Goal: Task Accomplishment & Management: Manage account settings

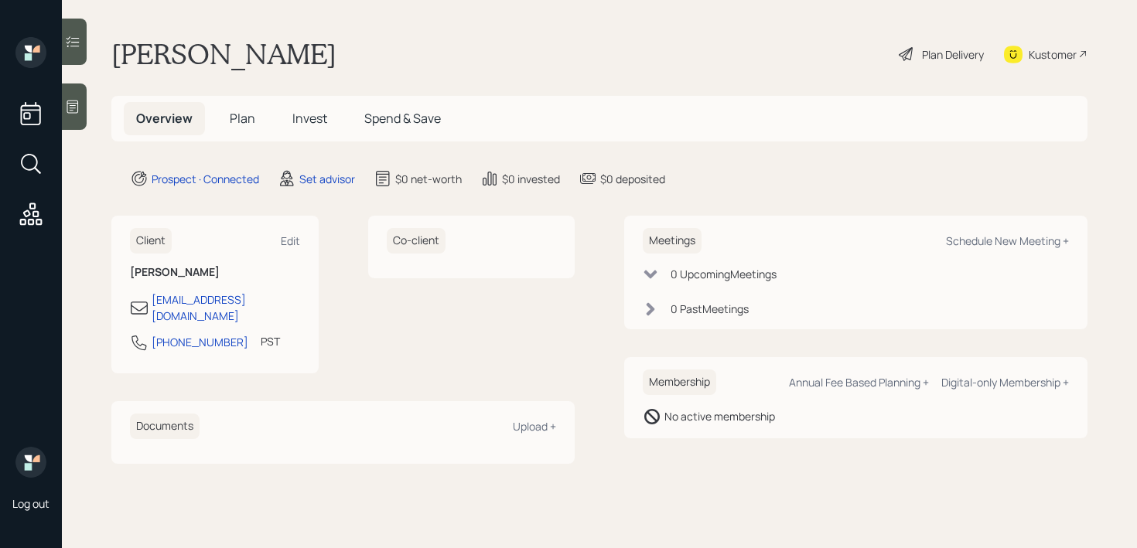
click at [77, 114] on icon at bounding box center [72, 106] width 15 height 15
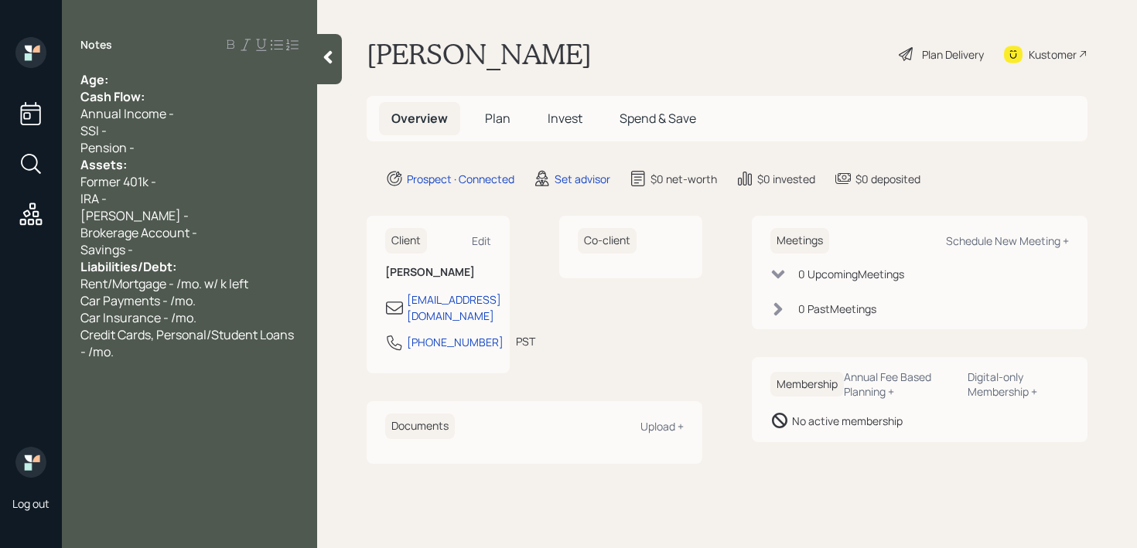
click at [166, 60] on div "Notes Age: Cash Flow: Annual Income - SSI - Pension - Assets: Former 401k - IRA…" at bounding box center [189, 283] width 255 height 493
click at [169, 77] on div "Age:" at bounding box center [189, 79] width 218 height 17
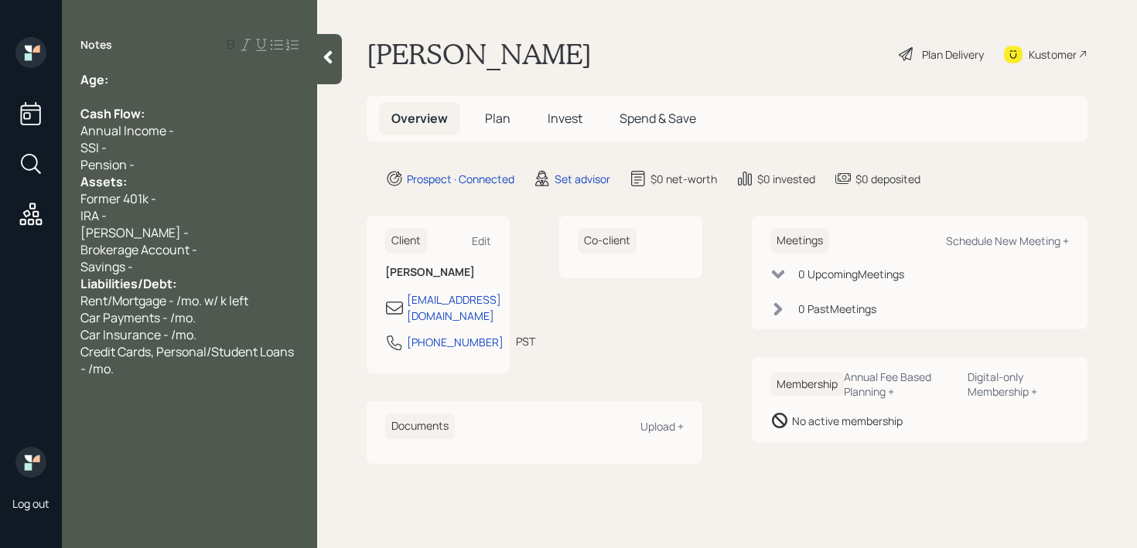
click at [157, 175] on div "Assets:" at bounding box center [189, 181] width 218 height 17
click at [171, 165] on div "Pension -" at bounding box center [189, 164] width 218 height 17
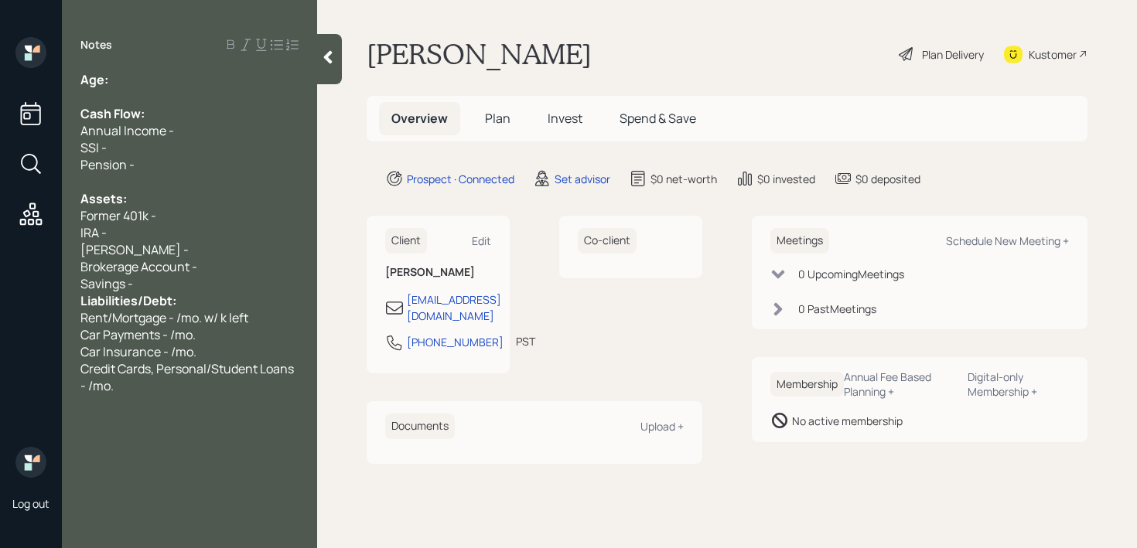
click at [160, 288] on div "Savings -" at bounding box center [189, 283] width 218 height 17
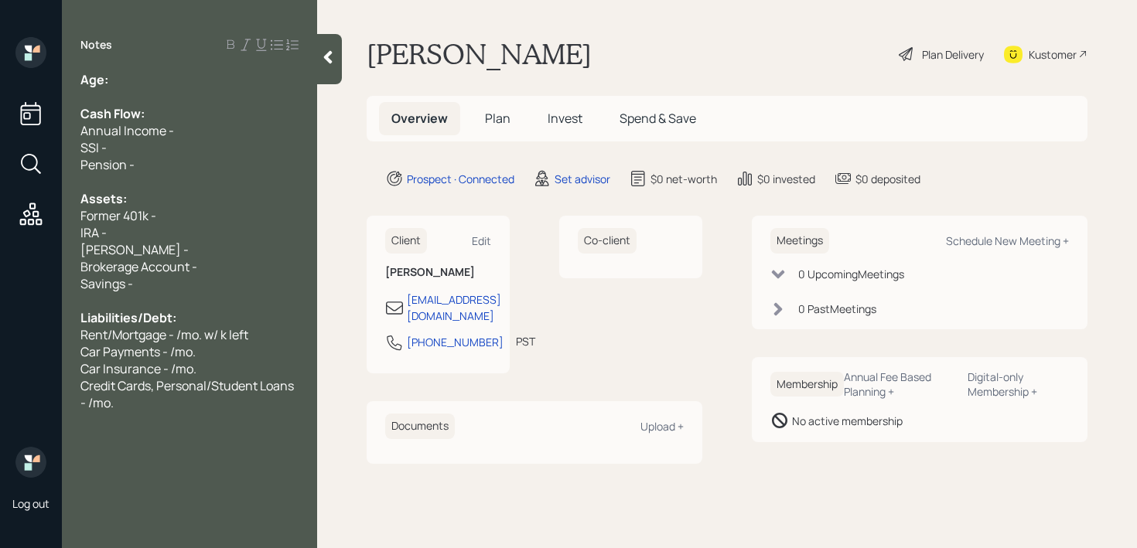
click at [198, 87] on div "Age: Cash Flow: Annual Income - SSI - Pension - Assets: Former 401k - IRA - Rot…" at bounding box center [189, 241] width 218 height 340
drag, startPoint x: 130, startPoint y: 77, endPoint x: 114, endPoint y: 77, distance: 16.2
click at [113, 77] on div "Age: 73" at bounding box center [189, 79] width 218 height 17
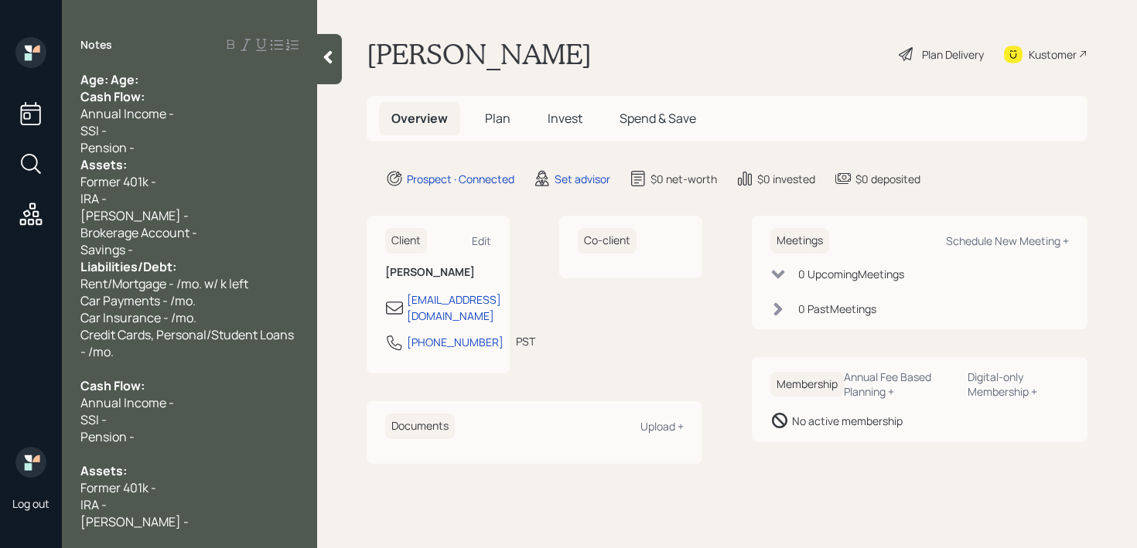
click at [145, 77] on div "Age: Age:" at bounding box center [189, 79] width 218 height 17
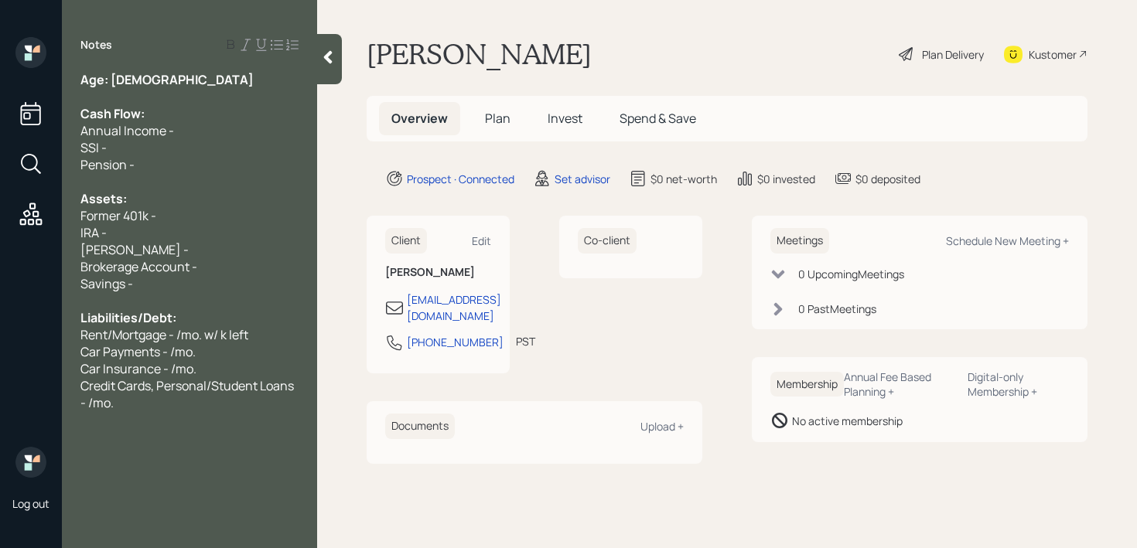
click at [149, 77] on div "Age: 73" at bounding box center [189, 79] width 218 height 17
drag, startPoint x: 149, startPoint y: 77, endPoint x: 110, endPoint y: 77, distance: 39.4
click at [110, 77] on div "Age: 73" at bounding box center [189, 79] width 218 height 17
click at [148, 80] on div "Age: 73" at bounding box center [189, 79] width 218 height 17
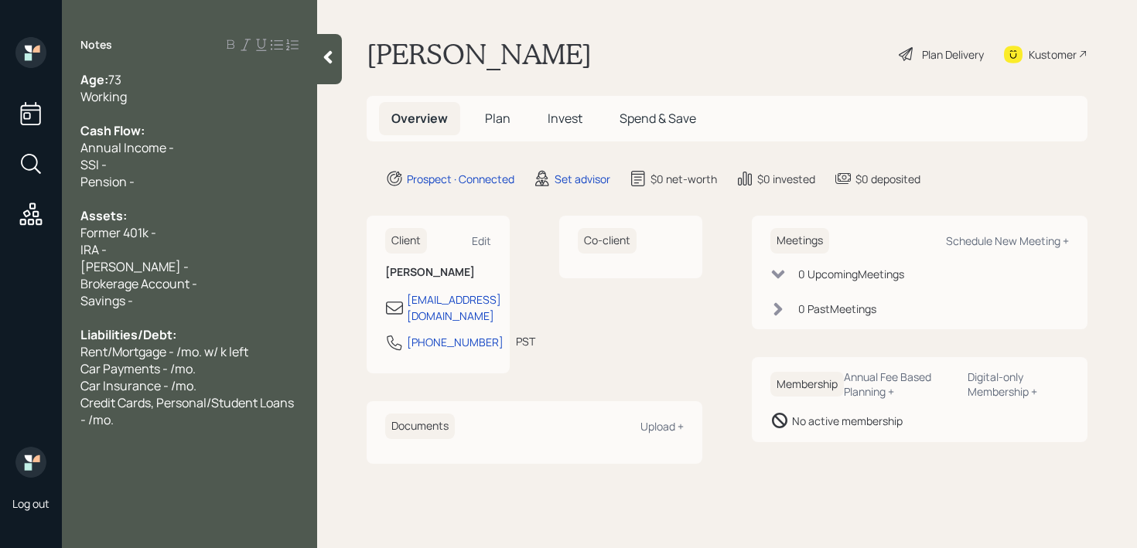
click at [193, 305] on div "Savings -" at bounding box center [189, 300] width 218 height 17
click at [152, 255] on div "IRA -" at bounding box center [189, 249] width 218 height 17
click at [157, 98] on div "Working" at bounding box center [189, 96] width 218 height 17
click at [260, 407] on span "Credit Cards, Personal/Student Loans - /mo." at bounding box center [188, 411] width 216 height 34
click at [260, 414] on div "Credit Cards, Personal/Student Loans - /mo." at bounding box center [189, 411] width 218 height 34
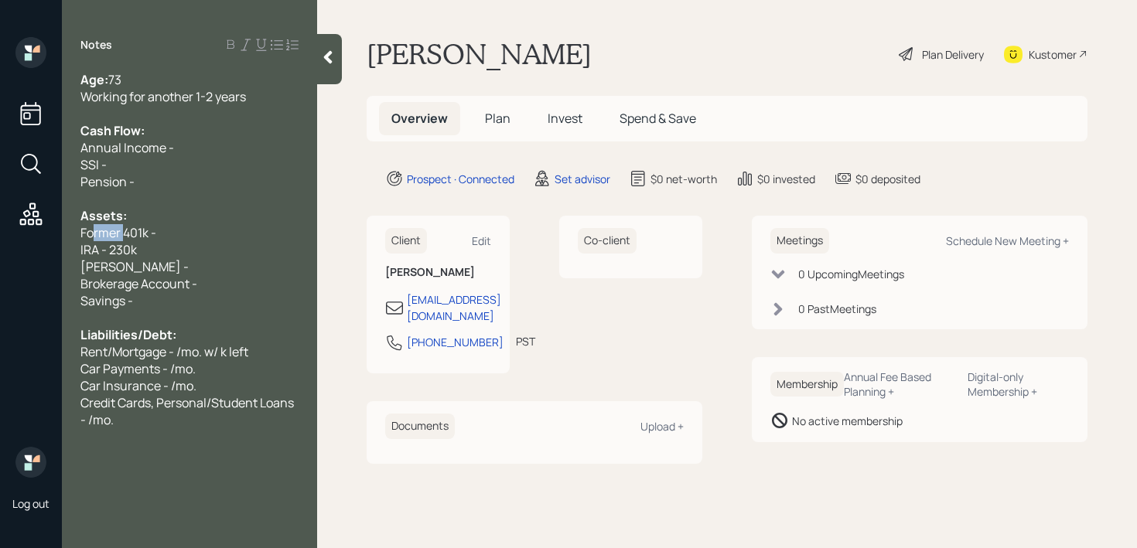
drag, startPoint x: 124, startPoint y: 234, endPoint x: 53, endPoint y: 234, distance: 70.4
click at [53, 234] on div "Log out Notes Age: 73 Working for another 1-2 years Cash Flow: Annual Income - …" at bounding box center [568, 274] width 1137 height 548
click at [162, 240] on div "Current 401k -" at bounding box center [189, 232] width 218 height 17
drag, startPoint x: 130, startPoint y: 236, endPoint x: 70, endPoint y: 236, distance: 60.3
click at [70, 236] on div "Age: 73 Working for another 1-2 years Cash Flow: Annual Income - SSI - Pension …" at bounding box center [189, 275] width 255 height 408
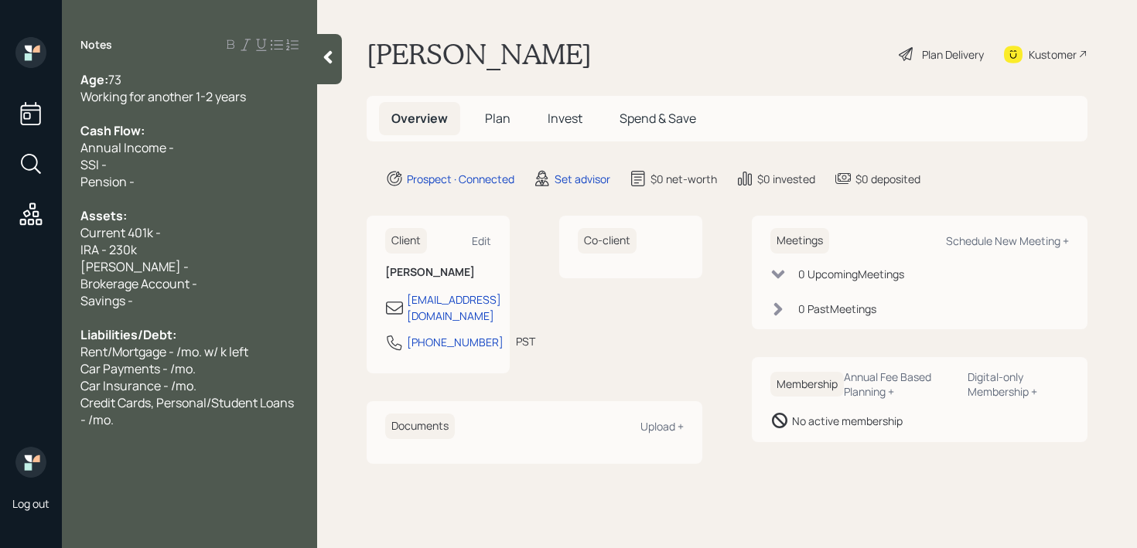
click at [185, 237] on div "Current 401k -" at bounding box center [189, 232] width 218 height 17
drag, startPoint x: 183, startPoint y: 248, endPoint x: 0, endPoint y: 248, distance: 182.5
click at [0, 248] on div "Log out Notes Age: 73 Working for another 1-2 years Cash Flow: Annual Income - …" at bounding box center [568, 274] width 1137 height 548
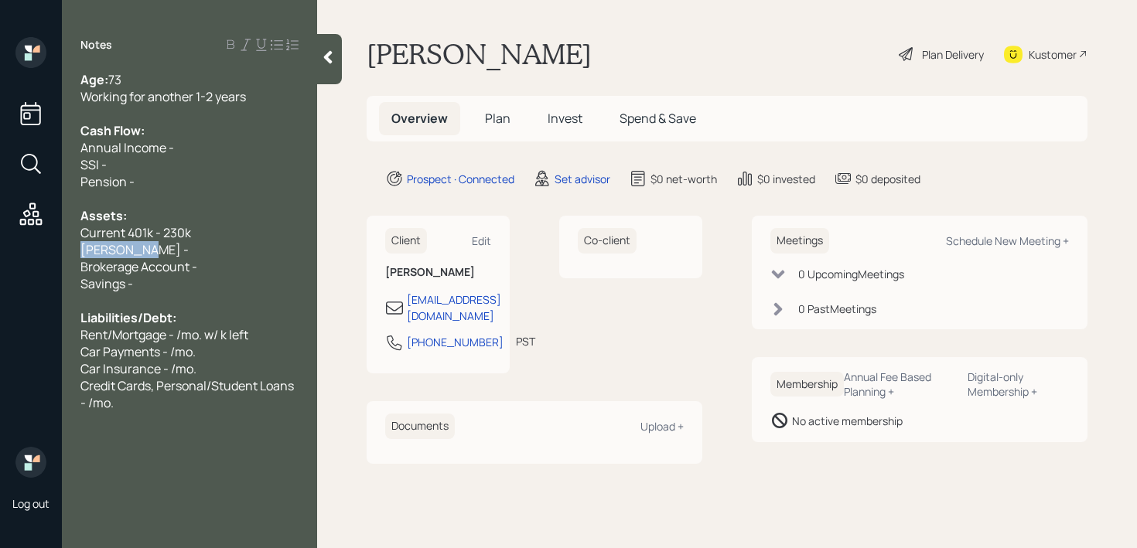
click at [0, 247] on div "Log out Notes Age: 73 Working for another 1-2 years Cash Flow: Annual Income - …" at bounding box center [568, 274] width 1137 height 548
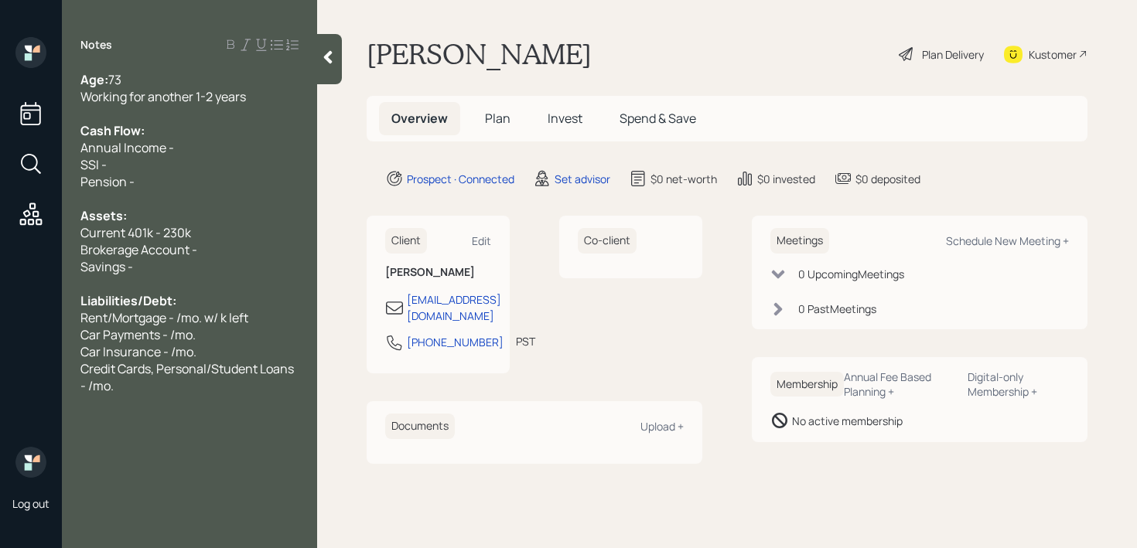
click at [168, 259] on div "Savings -" at bounding box center [189, 266] width 218 height 17
drag, startPoint x: 214, startPoint y: 230, endPoint x: 27, endPoint y: 220, distance: 187.5
click at [27, 220] on div "Log out Notes Age: 73 Working for another 1-2 years Cash Flow: Annual Income - …" at bounding box center [568, 274] width 1137 height 548
click at [202, 237] on div "Current 401k - 230k" at bounding box center [189, 232] width 218 height 17
drag, startPoint x: 202, startPoint y: 237, endPoint x: 88, endPoint y: 234, distance: 113.7
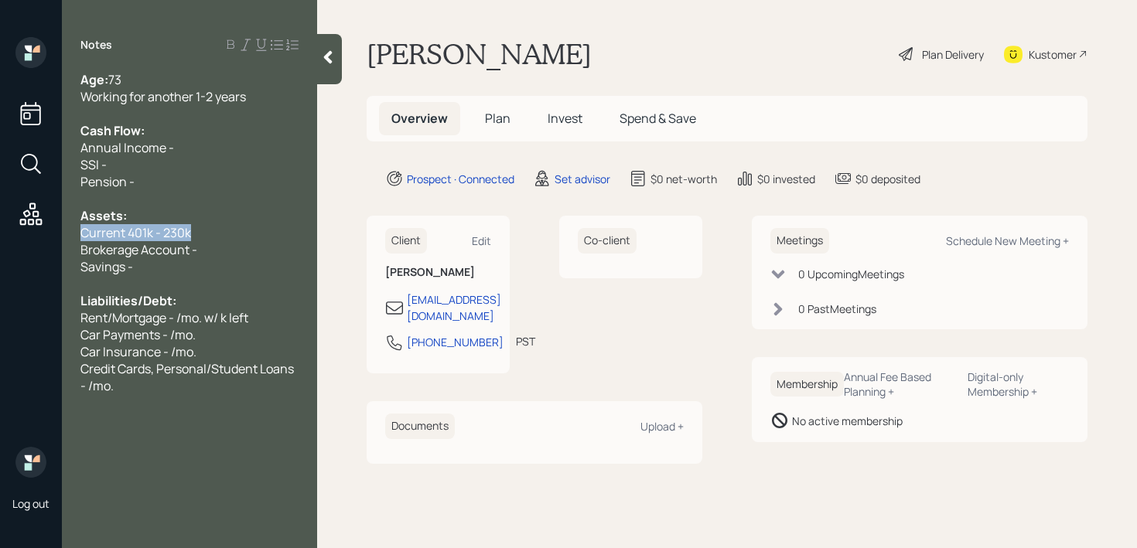
click at [88, 234] on div "Current 401k - 230k" at bounding box center [189, 232] width 218 height 17
click at [126, 241] on div "Age: 73 Working for another 1-2 years Cash Flow: Annual Income - SSI - Pension …" at bounding box center [189, 258] width 218 height 374
click at [204, 254] on div "Brokerage Account -" at bounding box center [189, 249] width 218 height 17
click at [200, 266] on div "Savings -" at bounding box center [189, 266] width 218 height 17
click at [186, 238] on span "Current 401k - 230k" at bounding box center [135, 232] width 111 height 17
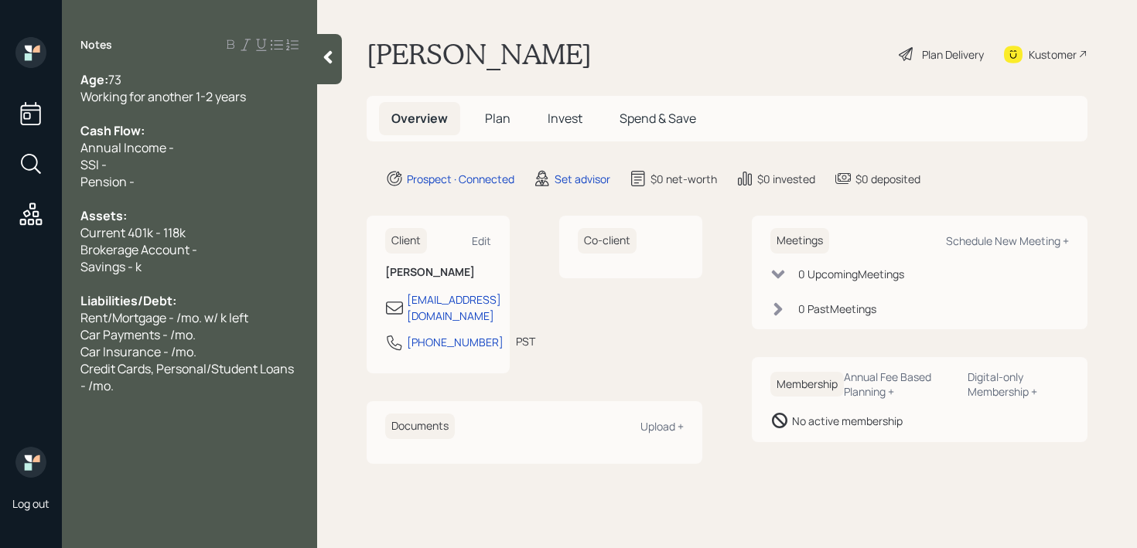
click at [197, 265] on div "Savings - k" at bounding box center [189, 266] width 218 height 17
click at [200, 267] on div "Savings - 112k" at bounding box center [189, 266] width 218 height 17
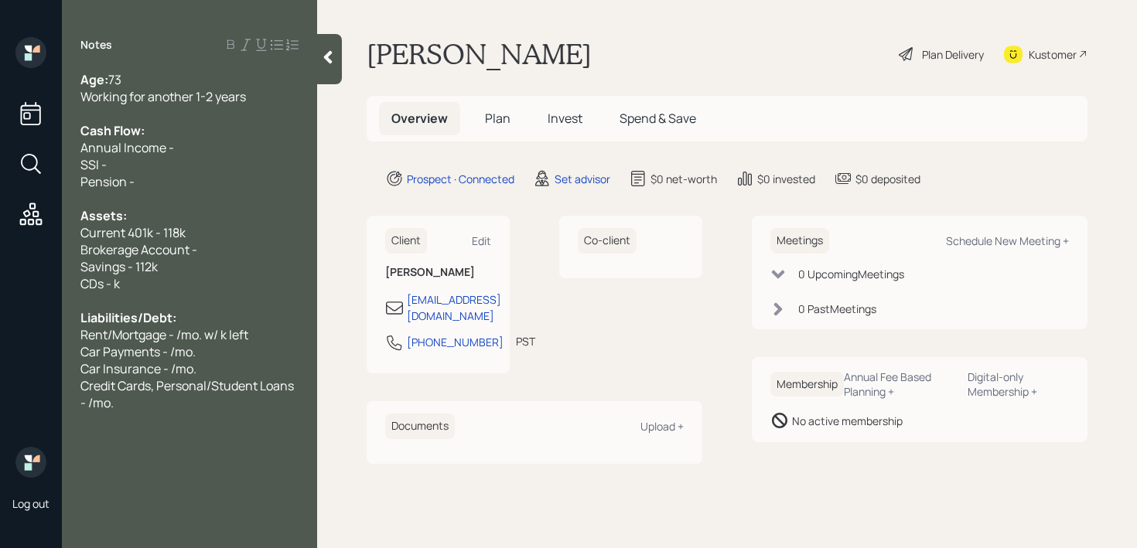
click at [167, 262] on div "Savings - 112k" at bounding box center [189, 266] width 218 height 17
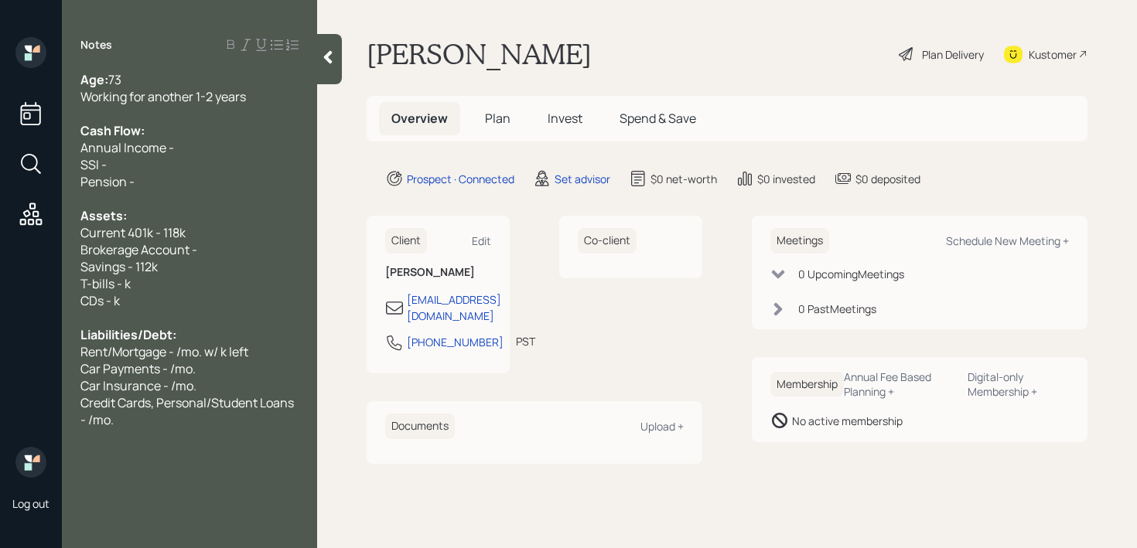
click at [182, 260] on div "Savings - 112k" at bounding box center [189, 266] width 218 height 17
click at [217, 217] on div "Assets:" at bounding box center [189, 215] width 218 height 17
click at [160, 228] on span "Current 401k - 118k" at bounding box center [132, 232] width 105 height 17
click at [186, 270] on div "Savings - 112k" at bounding box center [189, 266] width 218 height 17
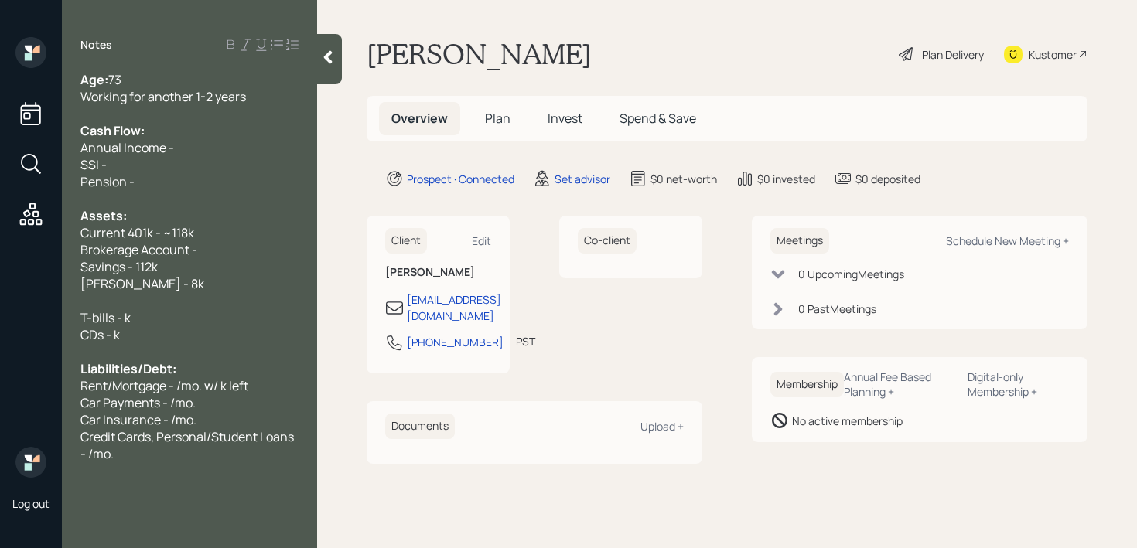
click at [128, 316] on span "T-bills - k" at bounding box center [105, 317] width 50 height 17
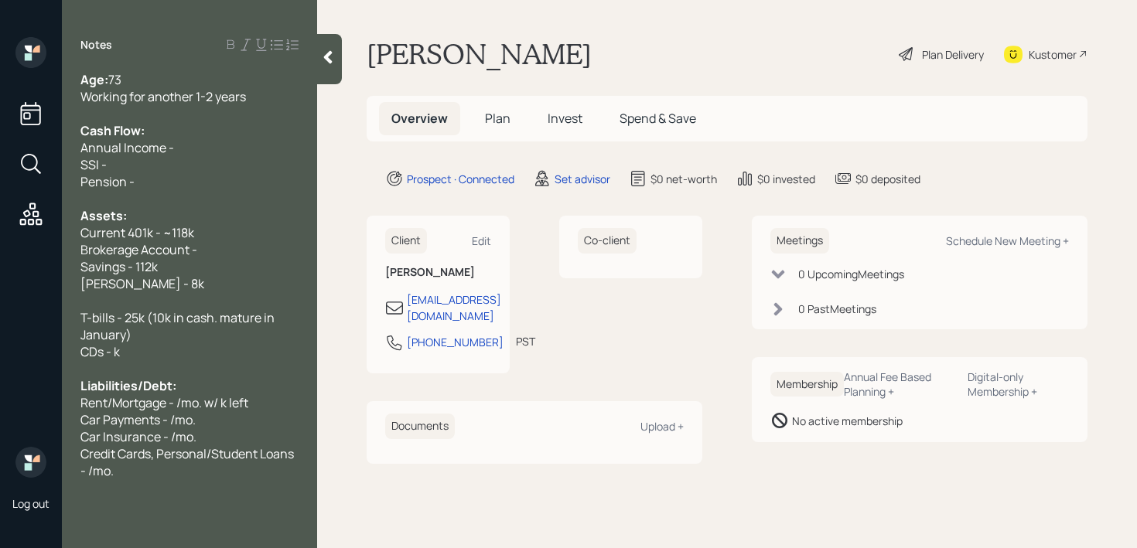
click at [205, 345] on div "CDs - k" at bounding box center [189, 351] width 218 height 17
click at [199, 293] on div at bounding box center [189, 300] width 218 height 17
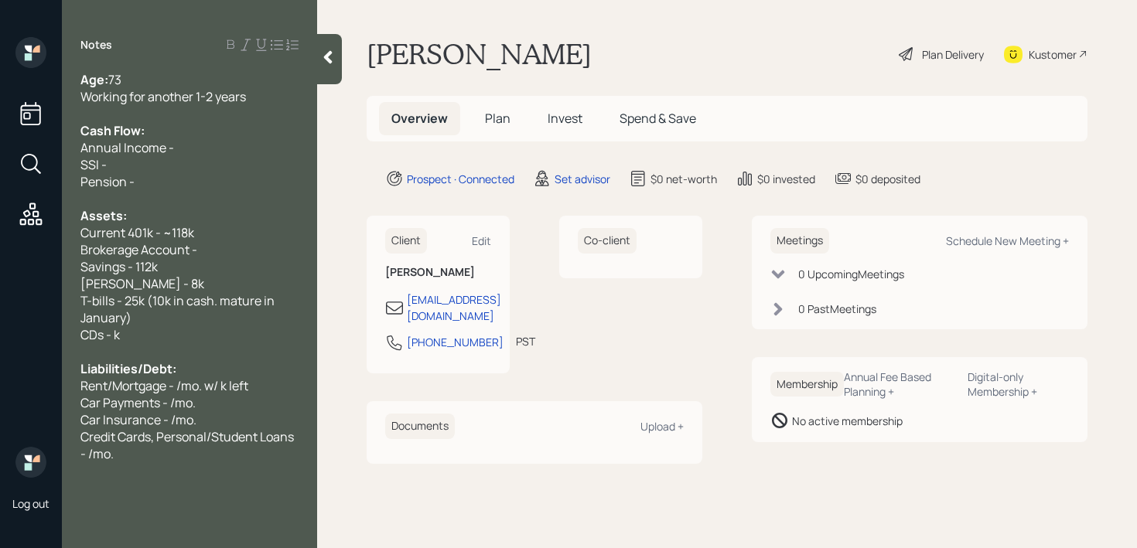
click at [163, 268] on div "Savings - 112k" at bounding box center [189, 266] width 218 height 17
click at [196, 325] on div "T-bills - 25k (10k in cash. mature in January)" at bounding box center [189, 309] width 218 height 34
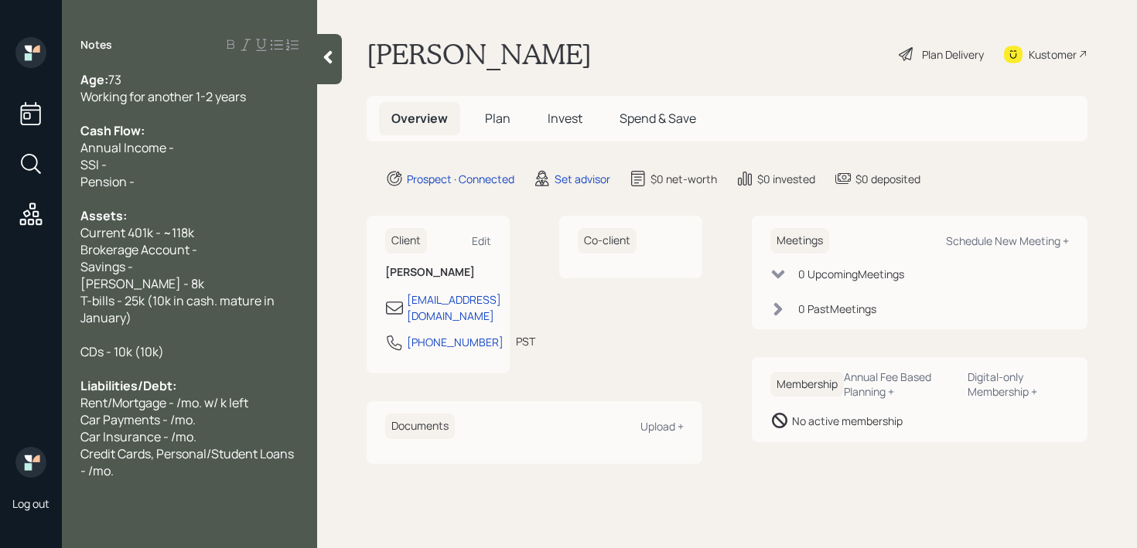
click at [171, 331] on div at bounding box center [189, 334] width 218 height 17
click at [169, 355] on div "CDs - 10k (10k)" at bounding box center [189, 351] width 218 height 17
click at [167, 257] on span "Brokerage Account -" at bounding box center [138, 249] width 117 height 17
click at [167, 264] on div "Savings -" at bounding box center [189, 266] width 218 height 17
drag, startPoint x: 218, startPoint y: 247, endPoint x: 0, endPoint y: 247, distance: 218.1
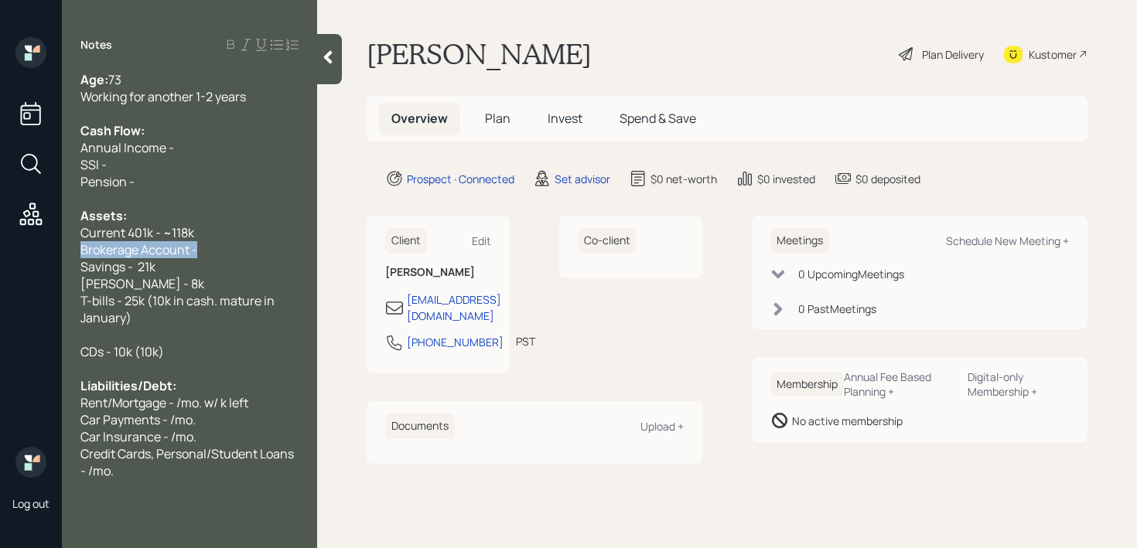
click at [0, 247] on div "Log out Notes Age: 73 Working for another 1-2 years Cash Flow: Annual Income - …" at bounding box center [568, 274] width 1137 height 548
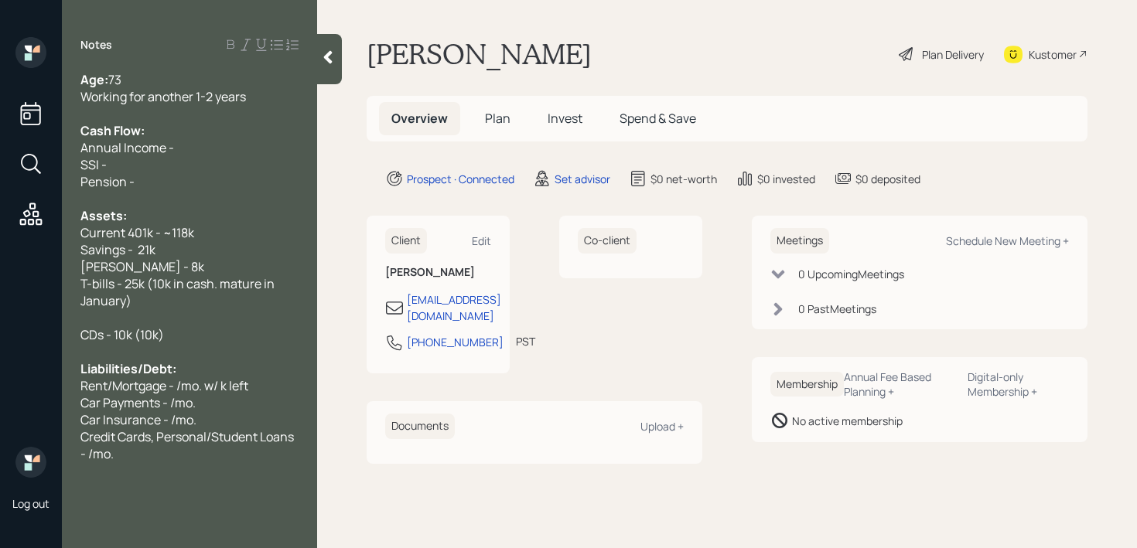
click at [160, 337] on span "CDs - 10k (10k)" at bounding box center [122, 334] width 84 height 17
click at [183, 247] on div "Savings - 21k" at bounding box center [189, 249] width 218 height 17
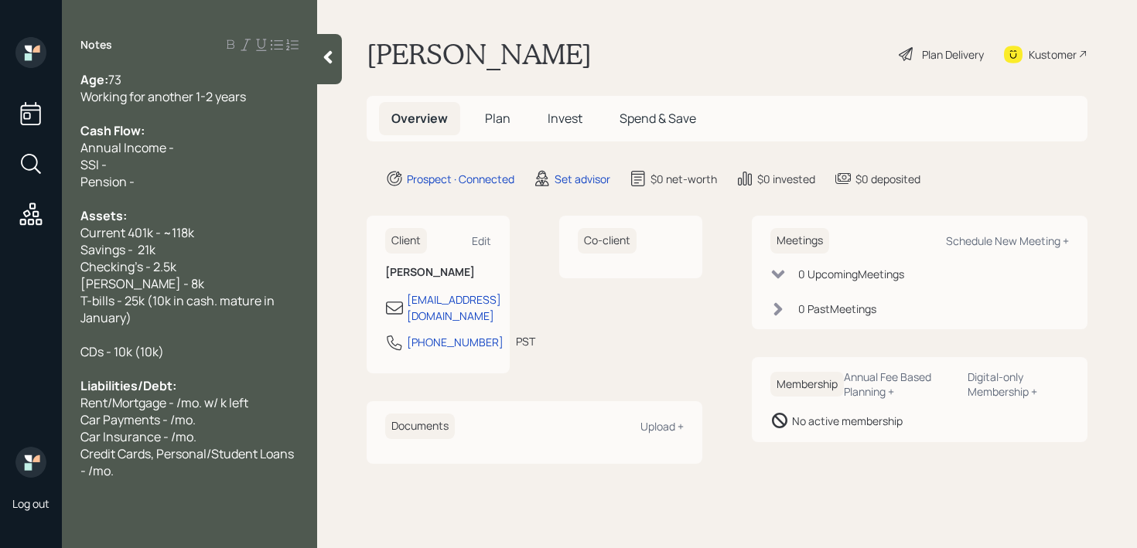
click at [145, 333] on div at bounding box center [189, 334] width 218 height 17
click at [147, 320] on div "T-bills - 25k (10k in cash. mature in January)" at bounding box center [189, 309] width 218 height 34
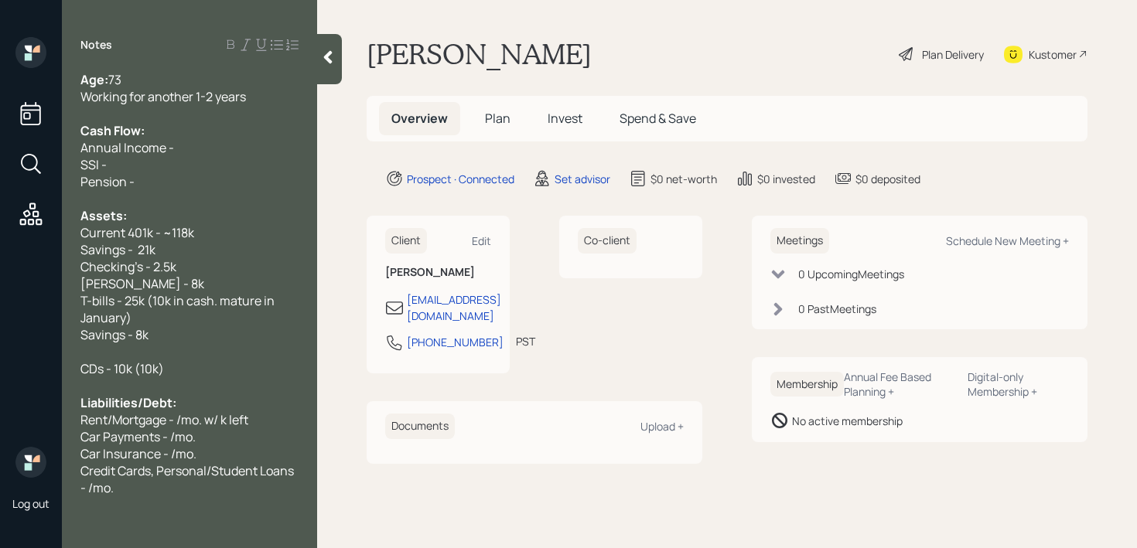
click at [156, 337] on div "Savings - 8k" at bounding box center [189, 334] width 218 height 17
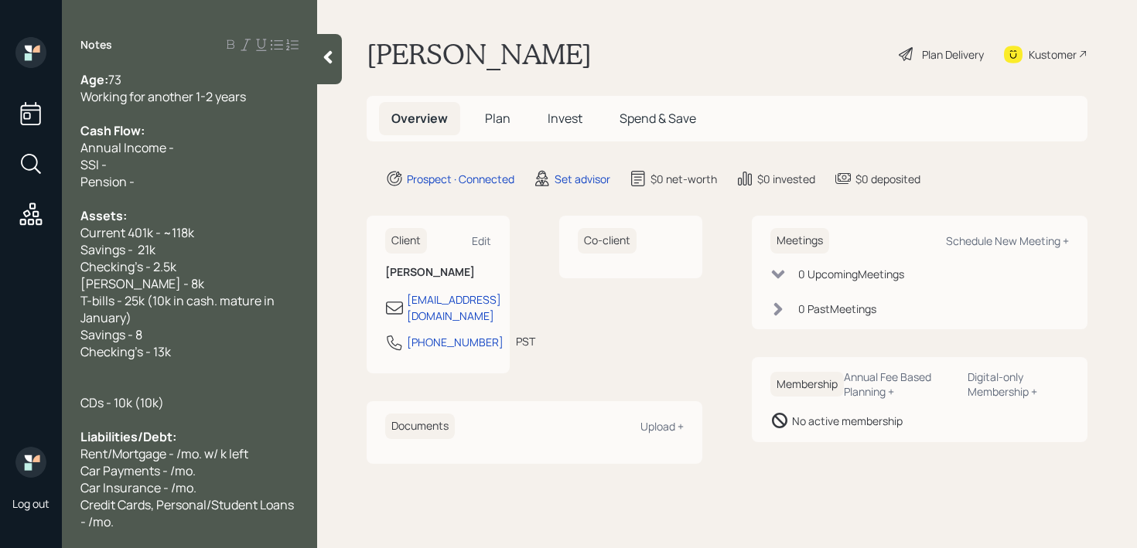
click at [148, 332] on div "Savings - 8" at bounding box center [189, 334] width 218 height 17
click at [181, 353] on div "Checking's - 13k" at bounding box center [189, 351] width 218 height 17
click at [183, 332] on div "Savings - 8k" at bounding box center [189, 334] width 218 height 17
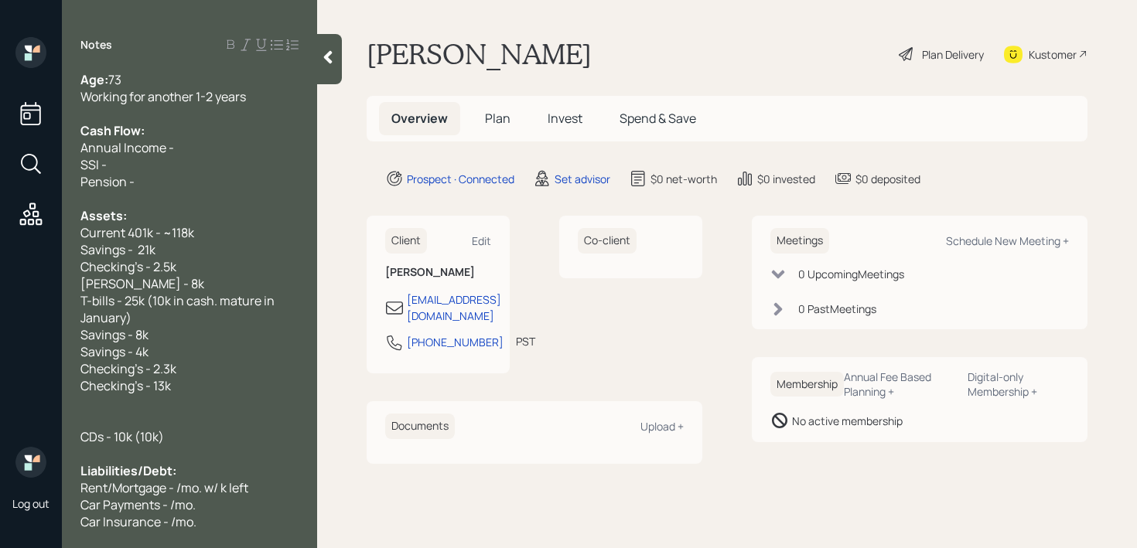
click at [155, 391] on span "Checking's - 13k" at bounding box center [125, 385] width 90 height 17
click at [145, 391] on span "Checking's - 13k" at bounding box center [125, 385] width 90 height 17
click at [152, 371] on span "Checking's - 2.3k" at bounding box center [128, 368] width 96 height 17
click at [145, 373] on span "Checking's - 2.3k" at bounding box center [128, 368] width 96 height 17
click at [133, 353] on span "Savings - 4k" at bounding box center [114, 351] width 68 height 17
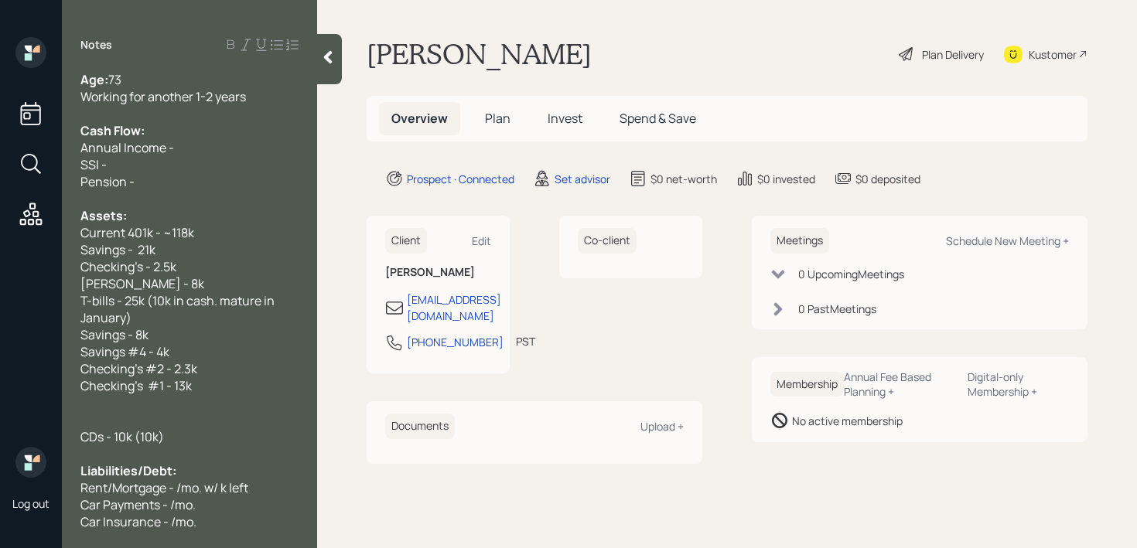
click at [129, 337] on span "Savings - 8k" at bounding box center [114, 334] width 68 height 17
click at [194, 381] on div "Checking's #1 - 13k" at bounding box center [189, 385] width 218 height 17
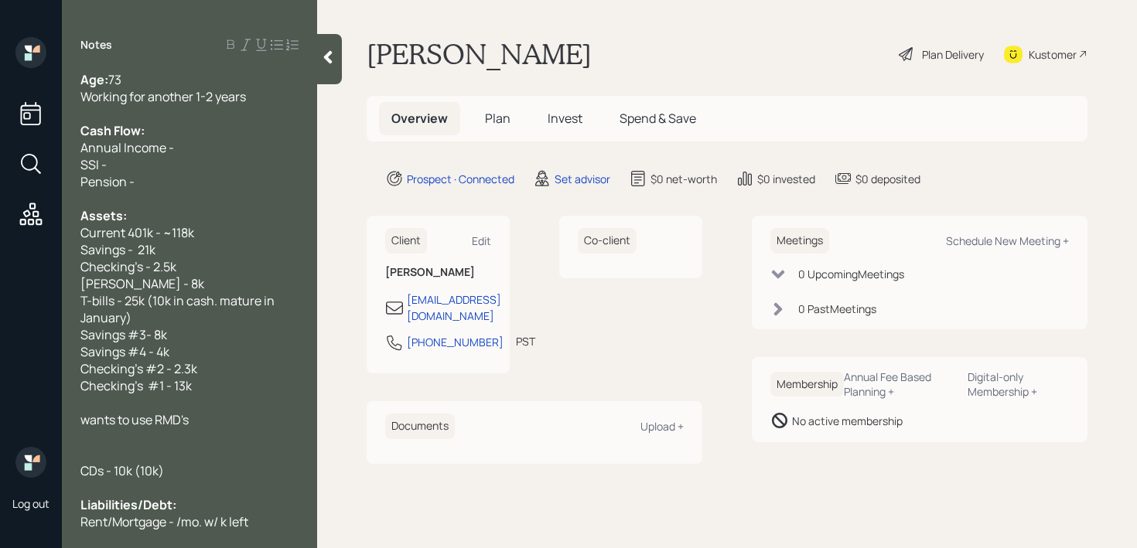
drag, startPoint x: 213, startPoint y: 424, endPoint x: 31, endPoint y: 424, distance: 181.7
click at [31, 424] on div "Log out Notes Age: 73 Working for another 1-2 years Cash Flow: Annual Income - …" at bounding box center [568, 274] width 1137 height 548
copy span "wants to use RMD's"
click at [231, 418] on div "wants to use RMD's" at bounding box center [189, 419] width 218 height 17
drag, startPoint x: 206, startPoint y: 456, endPoint x: 79, endPoint y: 420, distance: 131.7
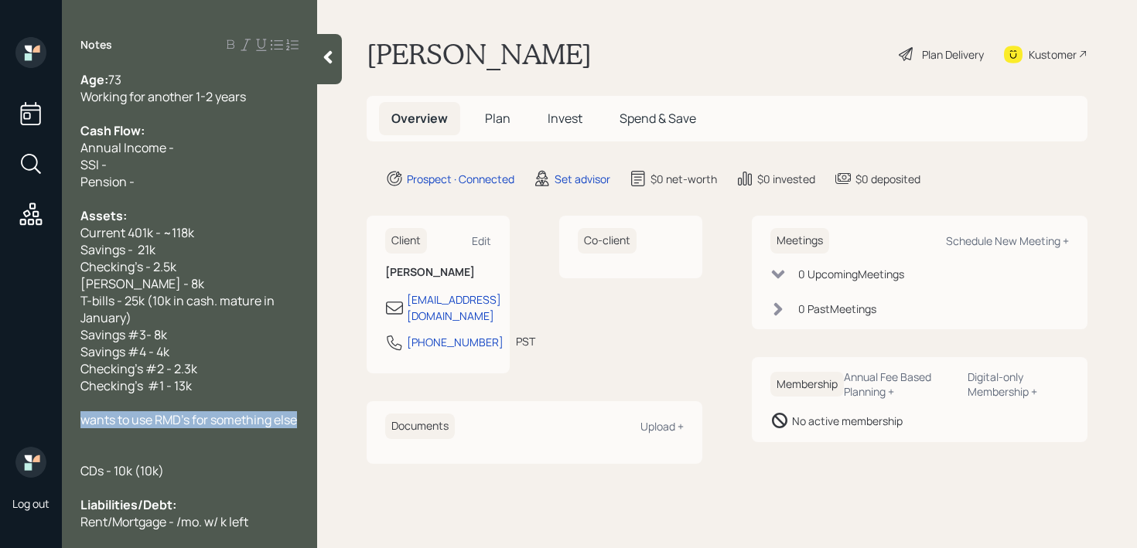
click at [79, 420] on div "Age: 73 Working for another 1-2 years Cash Flow: Annual Income - SSI - Pension …" at bounding box center [189, 300] width 255 height 459
copy span "wants to use RMD's for something else"
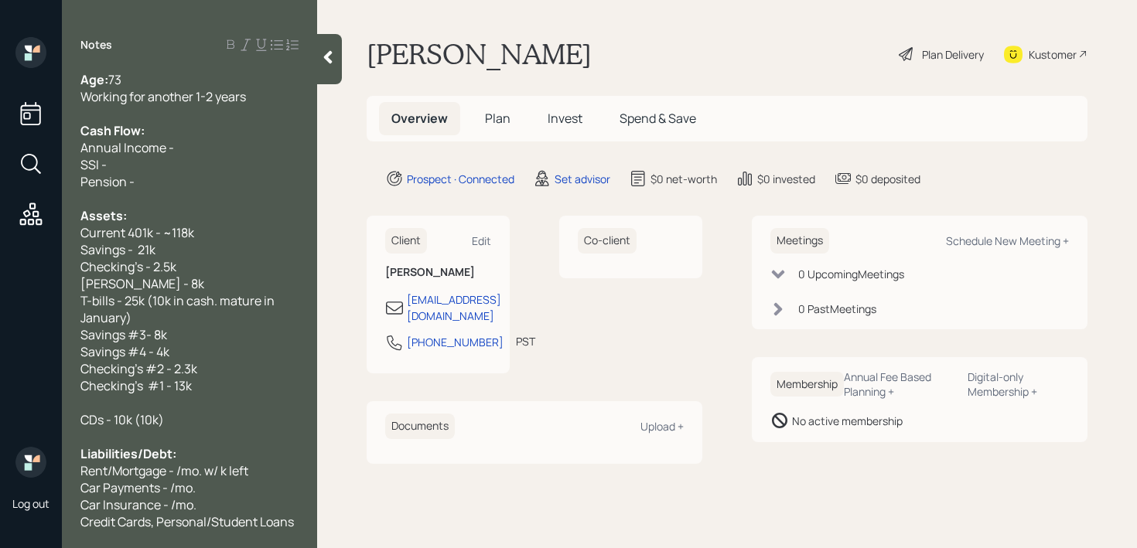
click at [162, 420] on span "CDs - 10k (10k)" at bounding box center [122, 419] width 84 height 17
click at [210, 411] on div "CDs - 10k (no penalty)" at bounding box center [189, 419] width 218 height 17
click at [208, 406] on div at bounding box center [189, 402] width 218 height 17
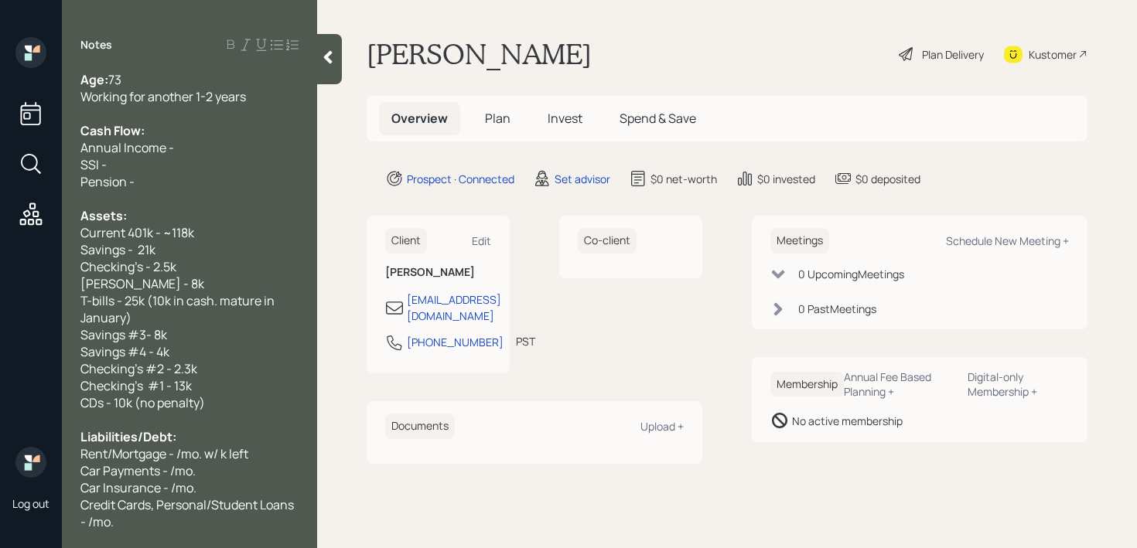
click at [202, 408] on span "CDs - 10k (no penalty)" at bounding box center [142, 402] width 125 height 17
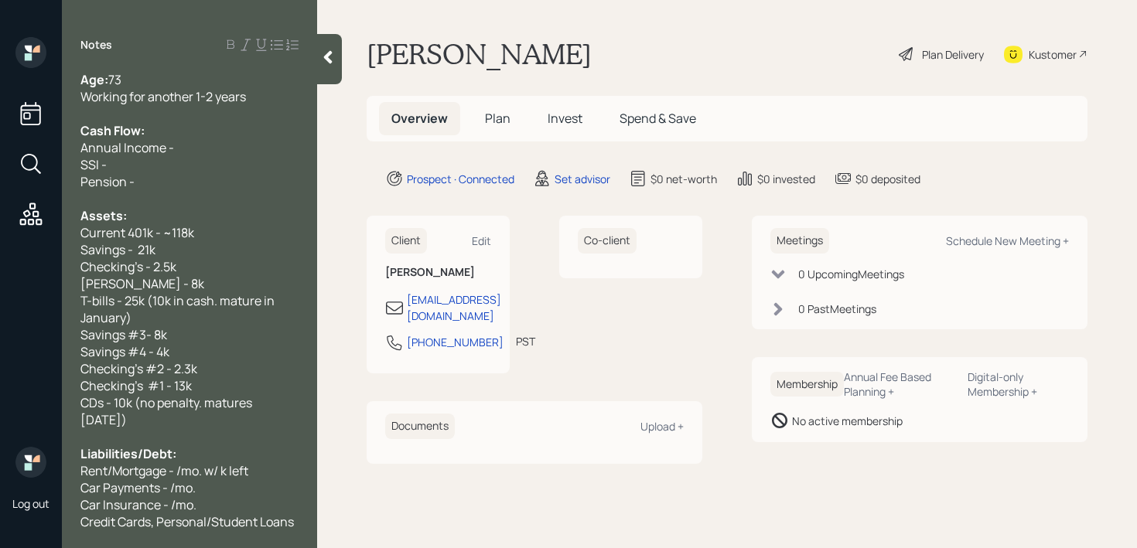
scroll to position [68, 0]
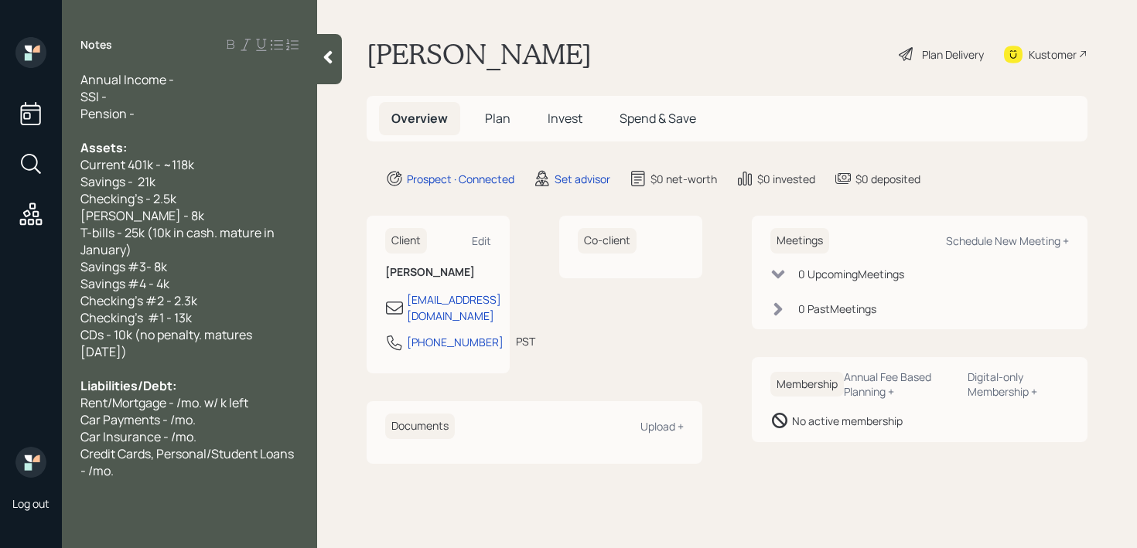
click at [198, 477] on div "Credit Cards, Personal/Student Loans - /mo." at bounding box center [189, 462] width 218 height 34
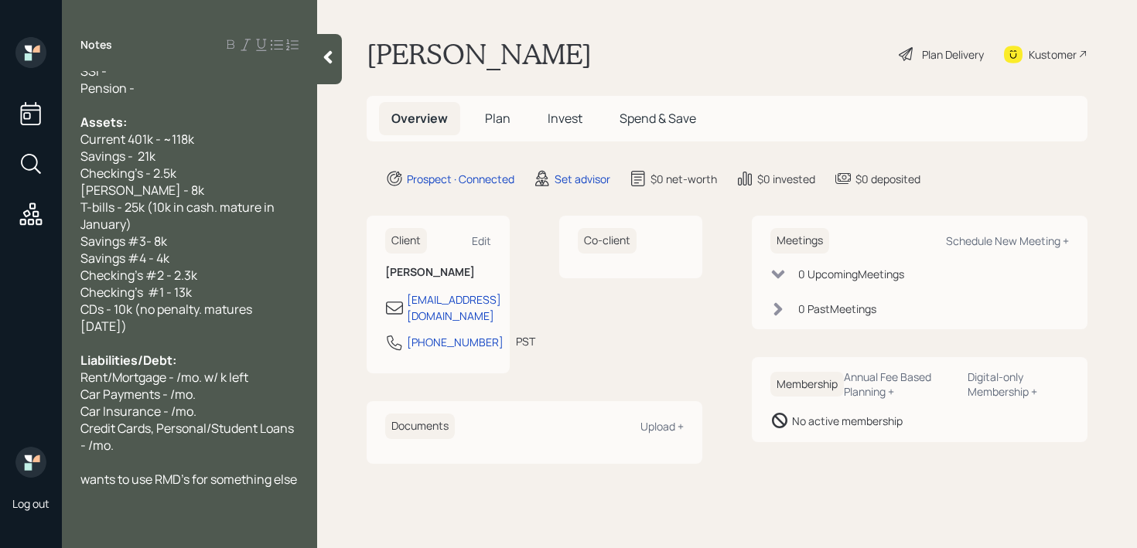
click at [213, 312] on span "CDs - 10k (no penalty. matures june 26)" at bounding box center [167, 318] width 174 height 34
click at [254, 310] on span "CDs - 10k (no penalty. Matures june 26)" at bounding box center [166, 318] width 173 height 34
click at [84, 327] on span "CDs - 10k (no penalty. Matures June 26)" at bounding box center [166, 318] width 173 height 34
drag, startPoint x: 176, startPoint y: 187, endPoint x: 40, endPoint y: 187, distance: 136.1
click at [41, 187] on div "Log out Notes Age: 73 Working for another 1-2 years Cash Flow: Annual Income - …" at bounding box center [568, 274] width 1137 height 548
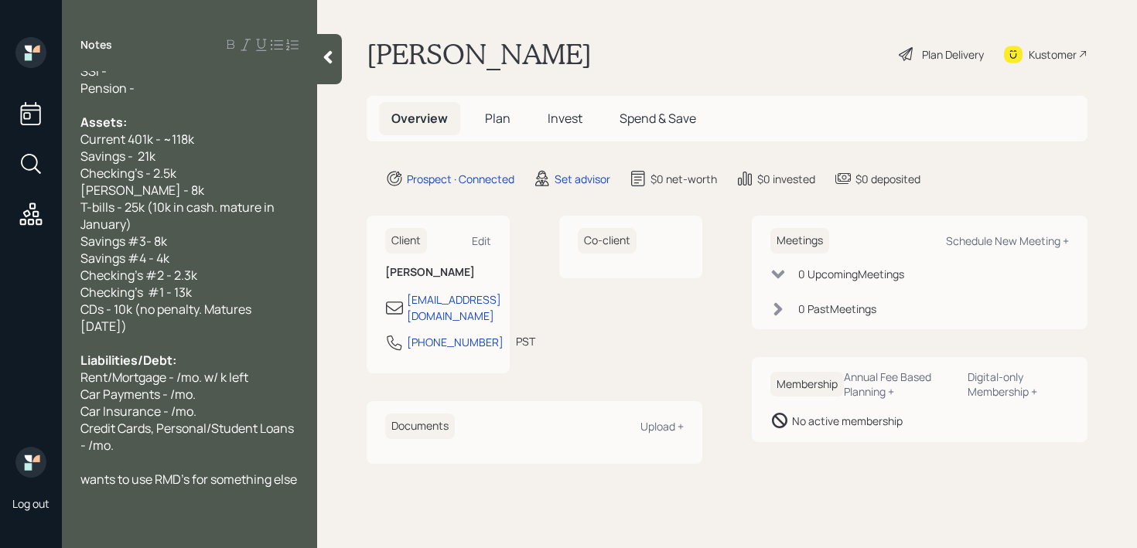
click at [99, 185] on span "Roth IRA - 8k" at bounding box center [142, 190] width 124 height 17
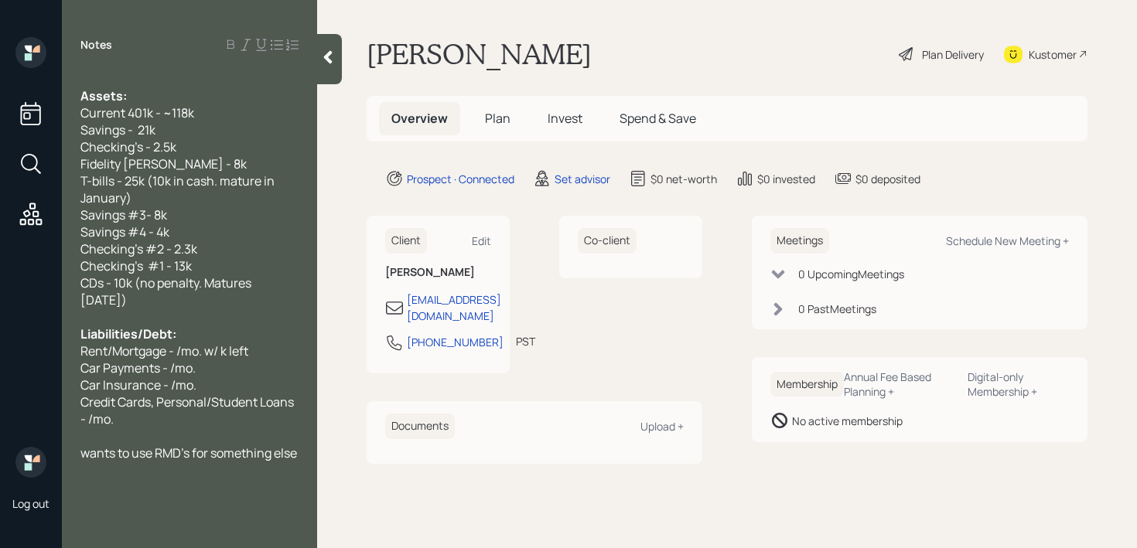
scroll to position [0, 0]
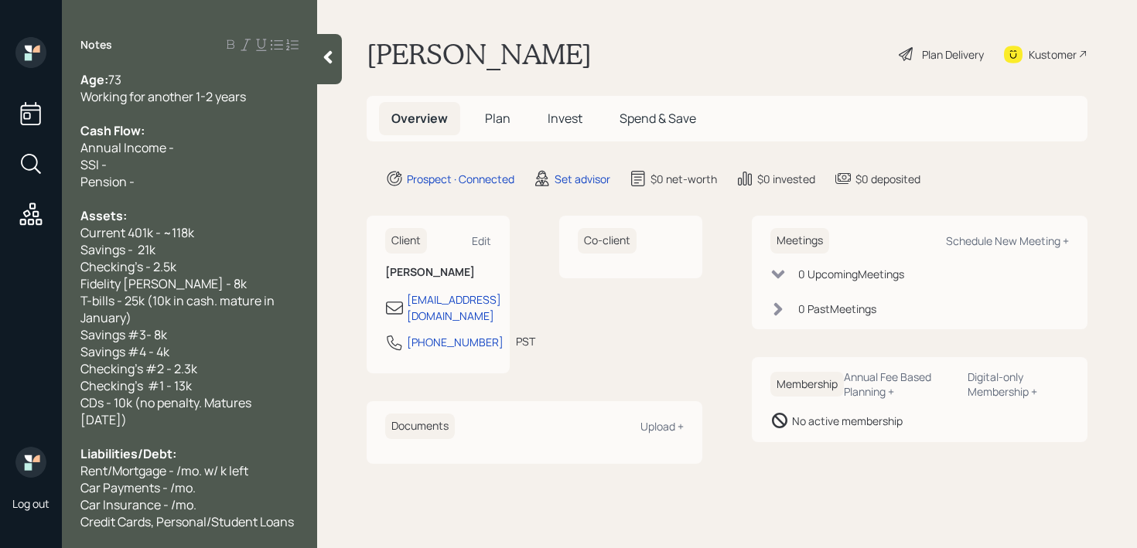
click at [181, 119] on div at bounding box center [189, 113] width 218 height 17
click at [193, 139] on div "Annual Income -" at bounding box center [189, 147] width 218 height 17
click at [193, 142] on div "Annual Income -" at bounding box center [189, 147] width 218 height 17
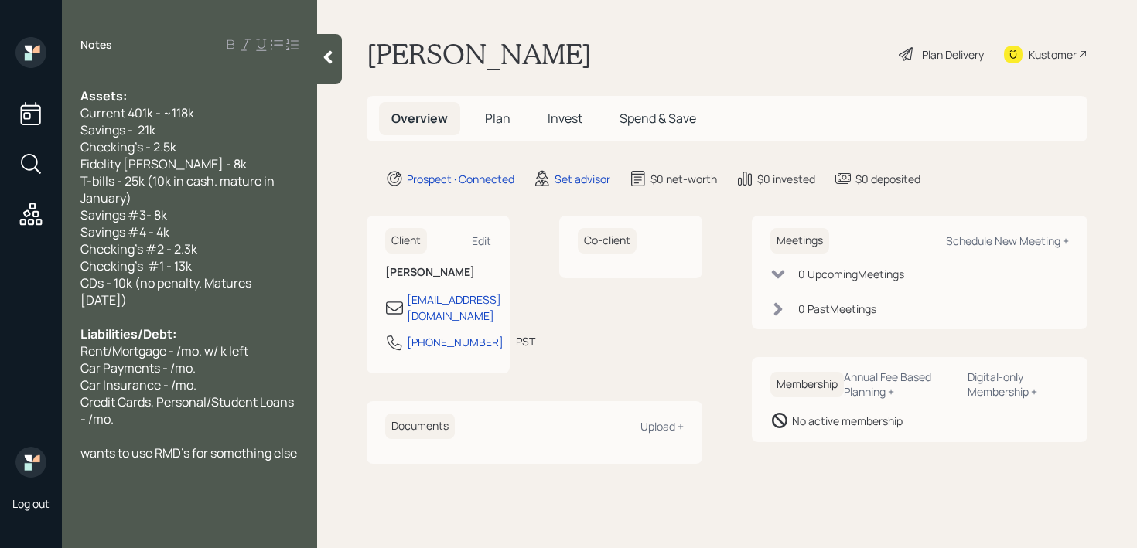
click at [147, 452] on div "wants to use RMD's for something else" at bounding box center [189, 453] width 218 height 17
click at [175, 377] on span "Car Insurance - /mo." at bounding box center [138, 385] width 116 height 17
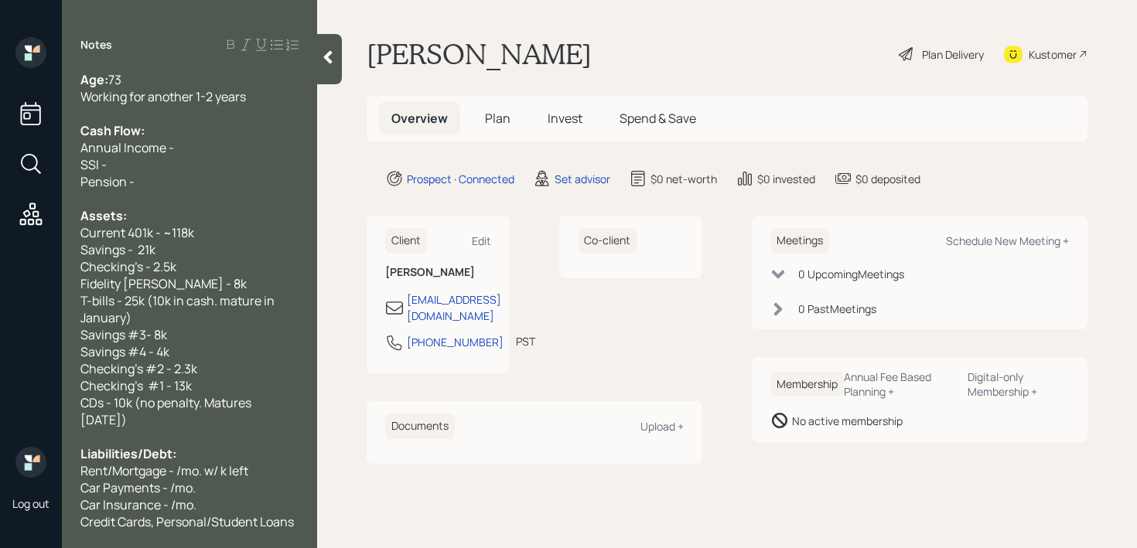
click at [183, 146] on div "Annual Income -" at bounding box center [189, 147] width 218 height 17
click at [196, 147] on div "Annual Income - k" at bounding box center [189, 147] width 218 height 17
click at [174, 147] on span "Annual Income - k" at bounding box center [131, 147] width 102 height 17
click at [193, 159] on div "SSI -" at bounding box center [189, 164] width 218 height 17
click at [185, 171] on div "SSI -" at bounding box center [189, 164] width 218 height 17
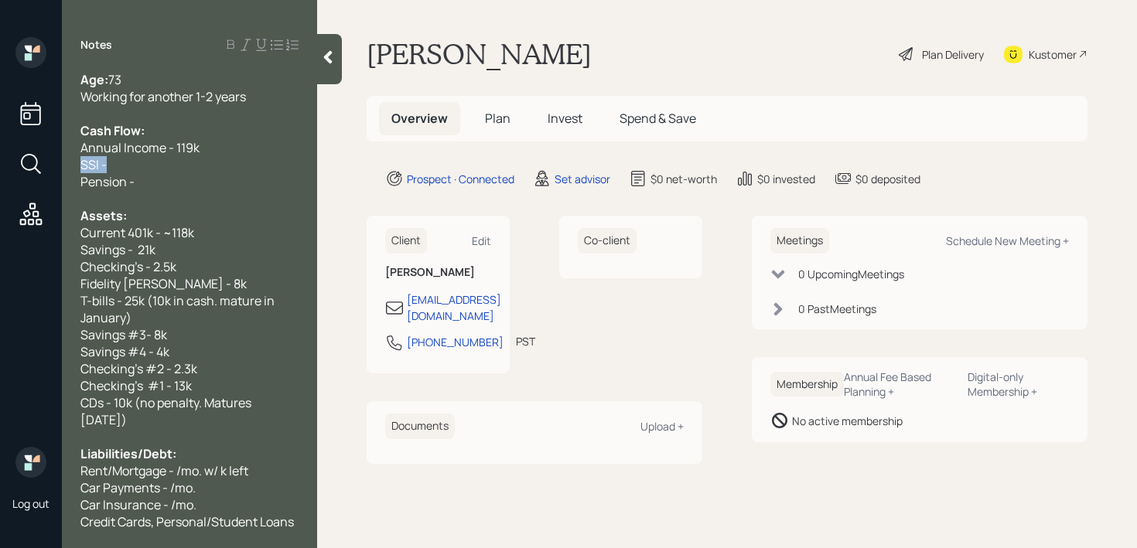
drag, startPoint x: 185, startPoint y: 171, endPoint x: 0, endPoint y: 171, distance: 184.8
click at [0, 171] on div "Log out Notes Age: 73 Working for another 1-2 years Cash Flow: Annual Income - …" at bounding box center [568, 274] width 1137 height 548
click at [128, 179] on span "Pension -" at bounding box center [107, 181] width 54 height 17
click at [207, 156] on div "SSI -" at bounding box center [189, 164] width 218 height 17
click at [217, 142] on div "Annual Income - 119k" at bounding box center [189, 147] width 218 height 17
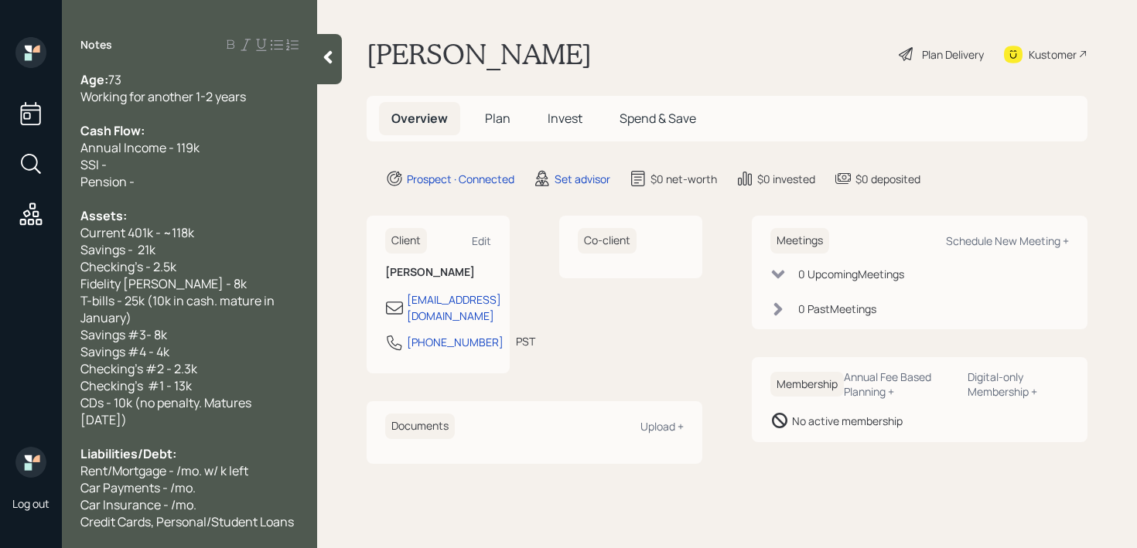
click at [200, 149] on div "Annual Income - 119k" at bounding box center [189, 147] width 218 height 17
click at [200, 152] on div "Annual Income - 119k" at bounding box center [189, 147] width 218 height 17
click at [200, 156] on div "SSI -" at bounding box center [189, 164] width 218 height 17
click at [200, 176] on div "Pension -" at bounding box center [189, 181] width 218 height 17
click at [177, 166] on div "SSI -" at bounding box center [189, 164] width 218 height 17
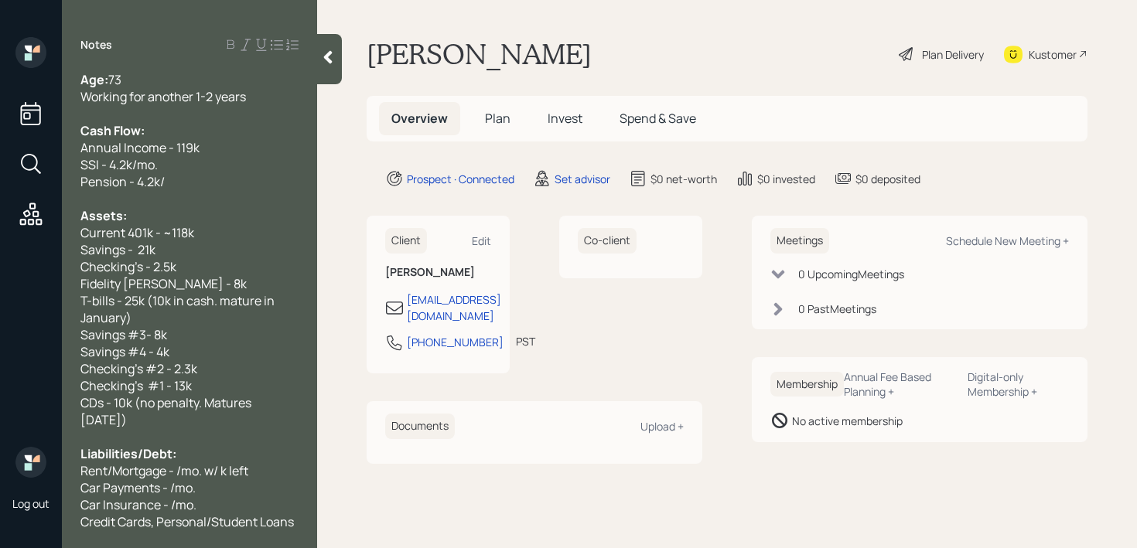
click at [176, 187] on div "Pension - 4.2k/" at bounding box center [189, 181] width 218 height 17
click at [261, 80] on div "Age: 73" at bounding box center [189, 79] width 218 height 17
click at [261, 100] on div "Working for another 1-2 years" at bounding box center [189, 96] width 218 height 17
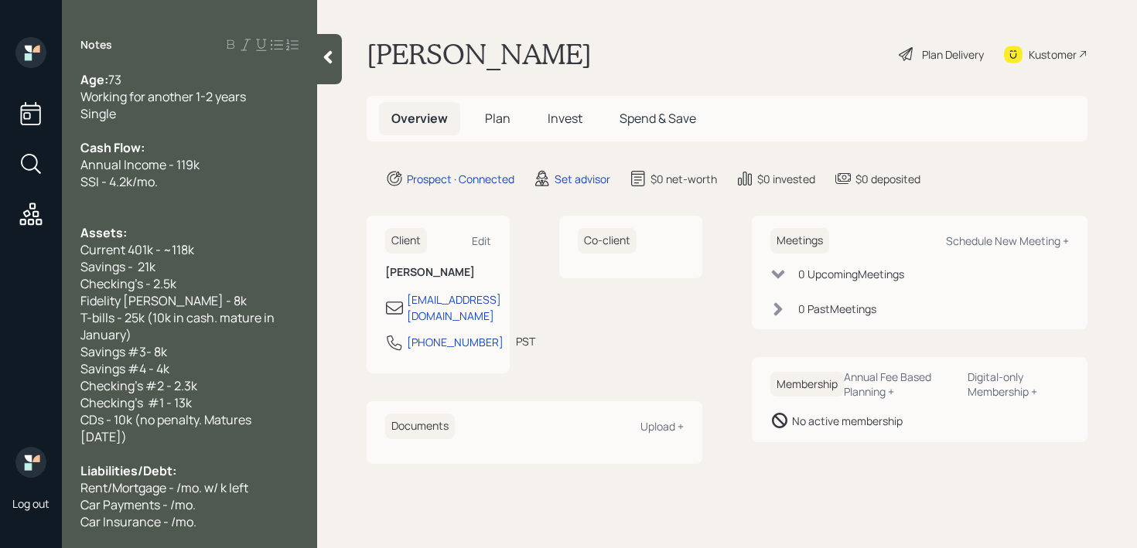
click at [146, 210] on div at bounding box center [189, 215] width 218 height 17
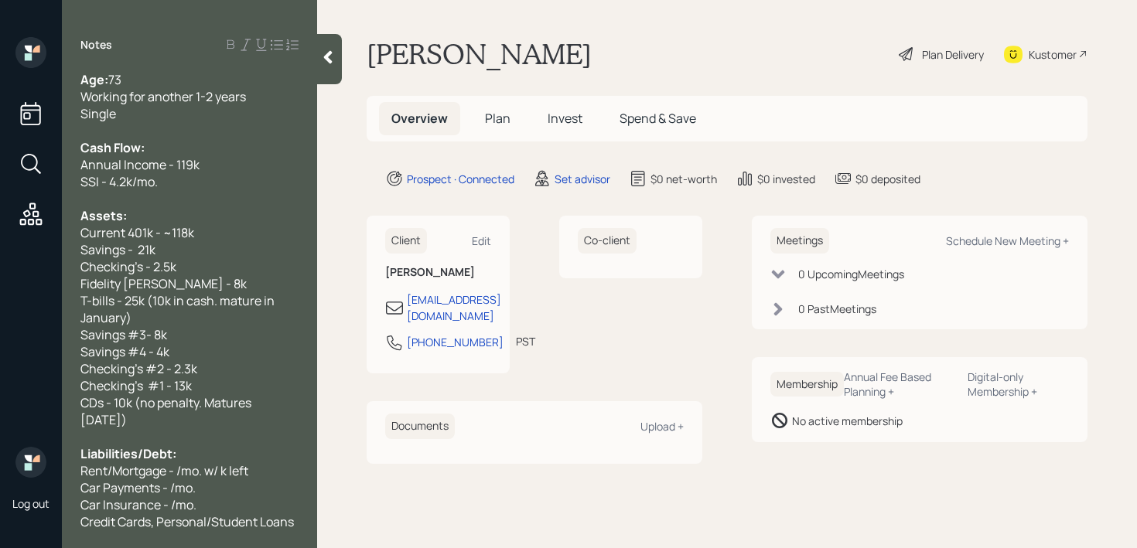
scroll to position [136, 0]
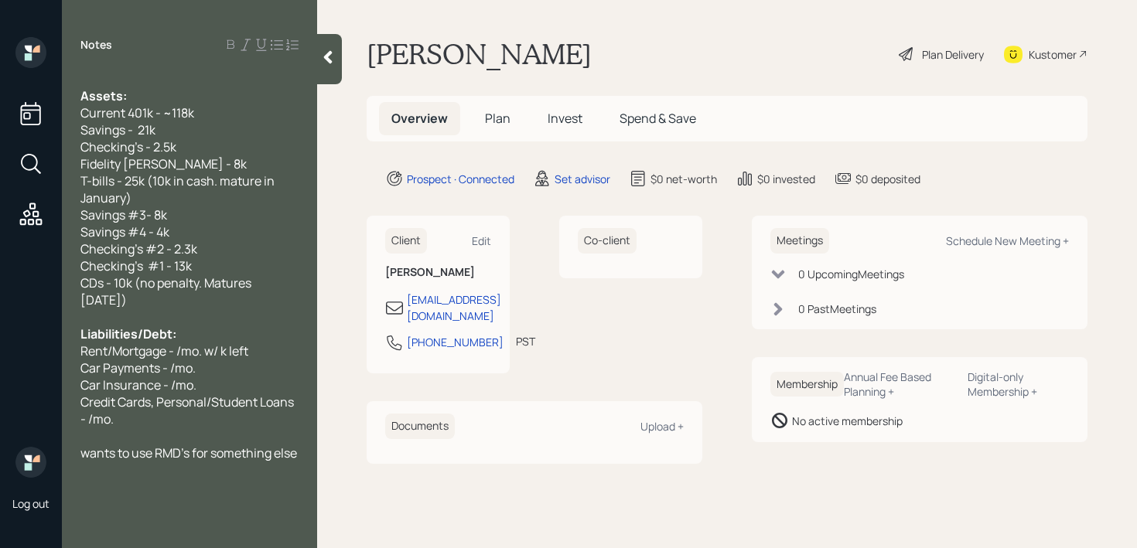
click at [256, 343] on div "Rent/Mortgage - /mo. w/ k left" at bounding box center [189, 351] width 218 height 17
click at [177, 343] on span "Rent/Mortgage - /mo. w/ k left" at bounding box center [164, 351] width 168 height 17
drag, startPoint x: 166, startPoint y: 334, endPoint x: 121, endPoint y: 334, distance: 45.6
click at [121, 343] on span "Rent/Mortgage - 2290/mo. w/ k left" at bounding box center [178, 351] width 197 height 17
drag, startPoint x: 220, startPoint y: 337, endPoint x: 182, endPoint y: 337, distance: 38.7
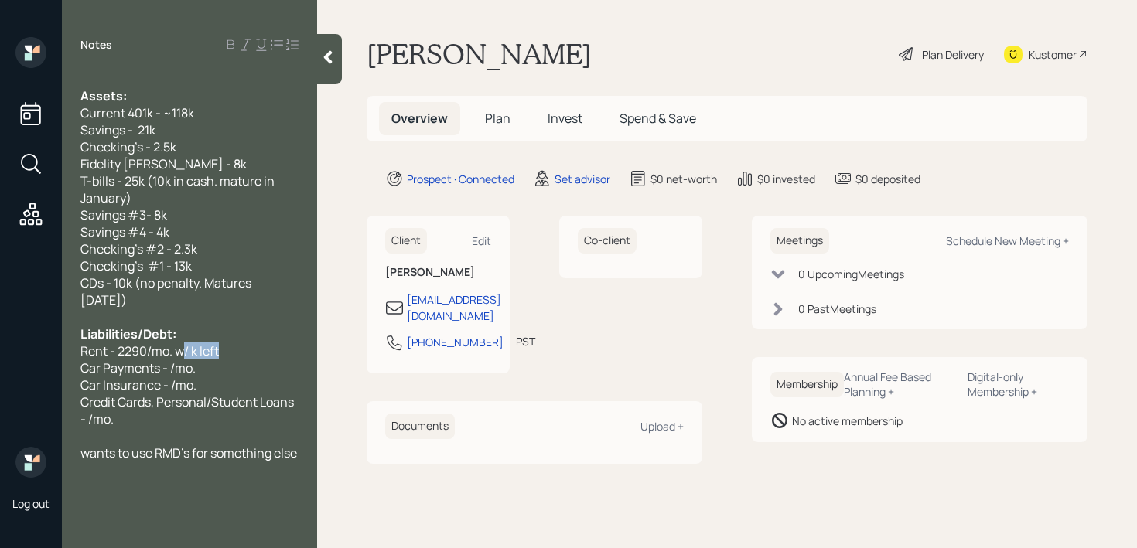
click at [182, 343] on div "Rent - 2290/mo. w/ k left" at bounding box center [189, 351] width 218 height 17
click at [224, 377] on div "Car Insurance - /mo." at bounding box center [189, 385] width 218 height 17
drag, startPoint x: 224, startPoint y: 355, endPoint x: 54, endPoint y: 355, distance: 170.1
click at [54, 355] on div "Log out Notes Age: 73 Working for another 1-2 years Single Cash Flow: Annual In…" at bounding box center [568, 274] width 1137 height 548
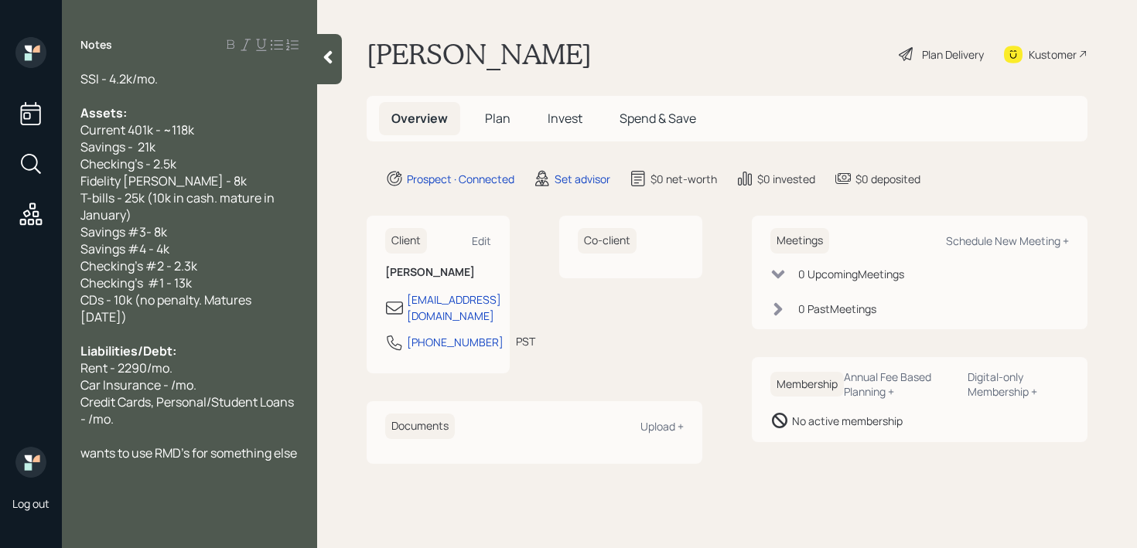
scroll to position [119, 0]
drag, startPoint x: 139, startPoint y: 411, endPoint x: 55, endPoint y: 380, distance: 89.5
click at [55, 380] on div "Log out Notes Age: 73 Working for another 1-2 years Single Cash Flow: Annual In…" at bounding box center [568, 274] width 1137 height 548
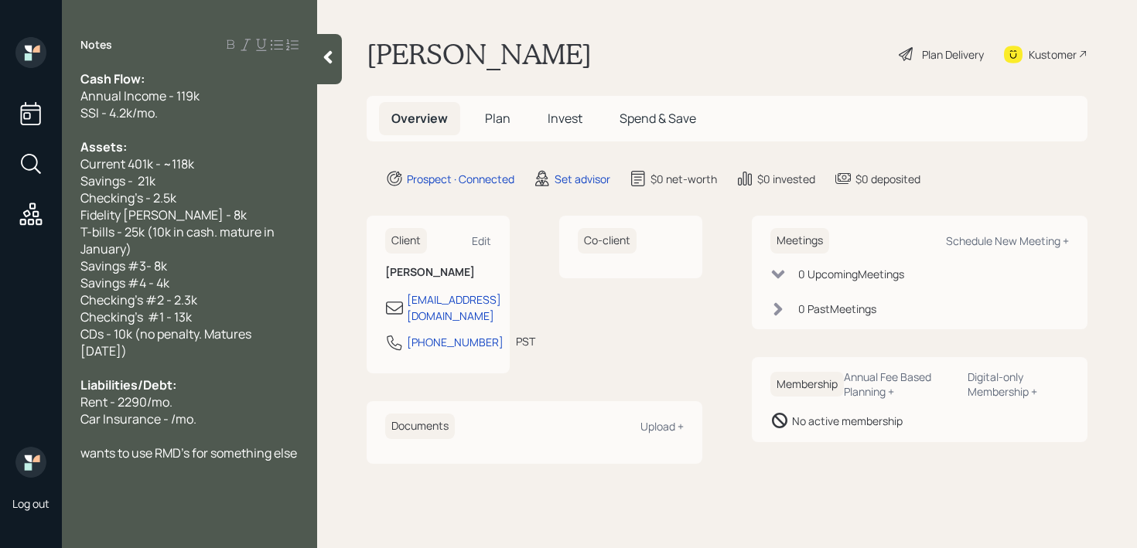
scroll to position [85, 0]
drag, startPoint x: 203, startPoint y: 401, endPoint x: 0, endPoint y: 401, distance: 202.6
click at [0, 401] on div "Log out Notes Age: 73 Working for another 1-2 years Single Cash Flow: Annual In…" at bounding box center [568, 274] width 1137 height 548
drag, startPoint x: 274, startPoint y: 408, endPoint x: 0, endPoint y: 399, distance: 273.9
click at [0, 399] on div "Log out Notes Age: 73 Working for another 1-2 years Single Cash Flow: Annual In…" at bounding box center [568, 274] width 1137 height 548
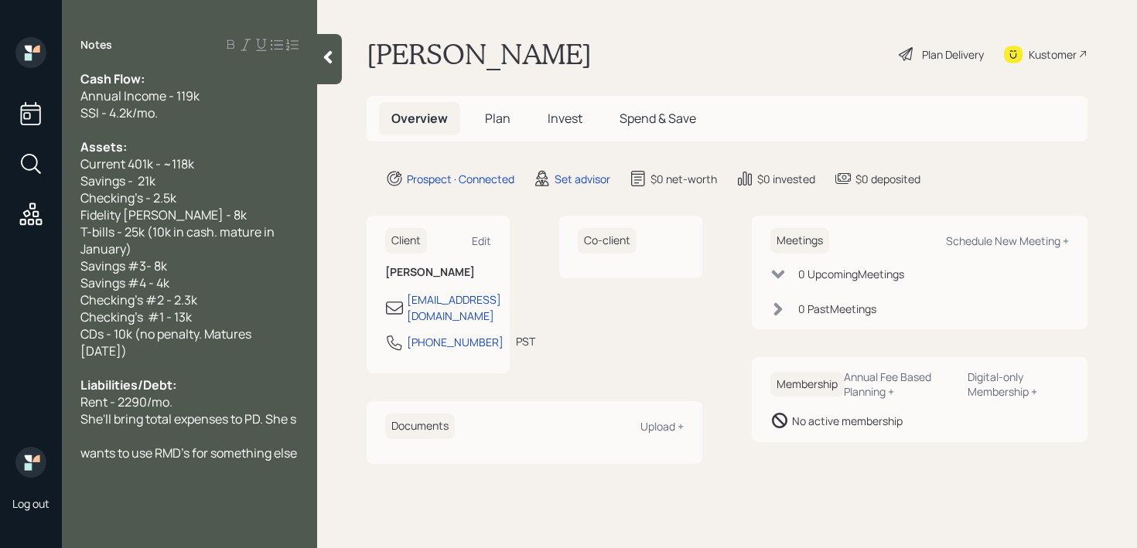
scroll to position [102, 0]
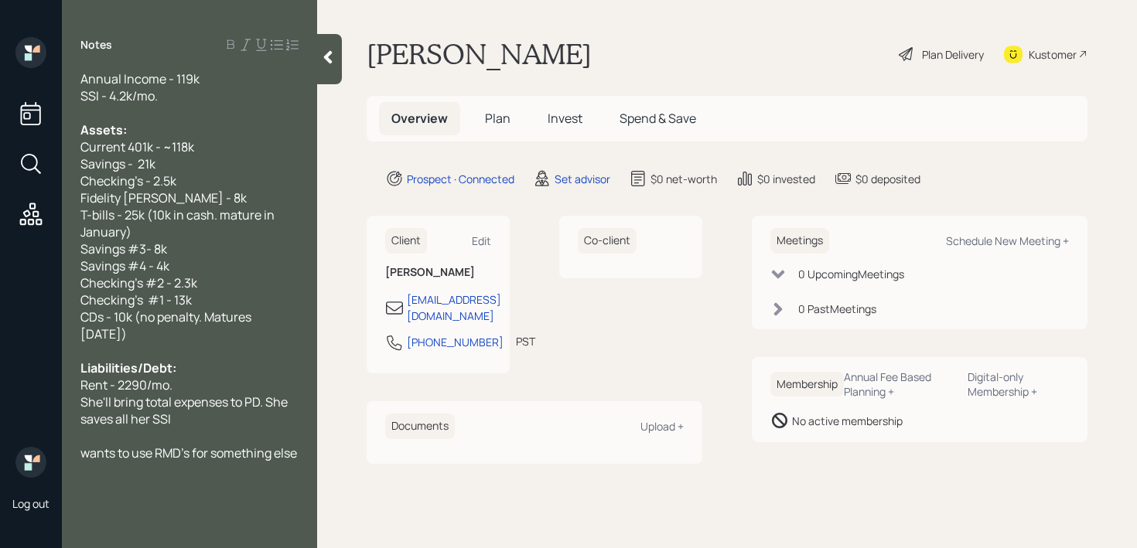
drag, startPoint x: 264, startPoint y: 387, endPoint x: 290, endPoint y: 374, distance: 28.7
click at [264, 394] on span "She'll bring total expenses to PD. She saves all her SSI" at bounding box center [185, 411] width 210 height 34
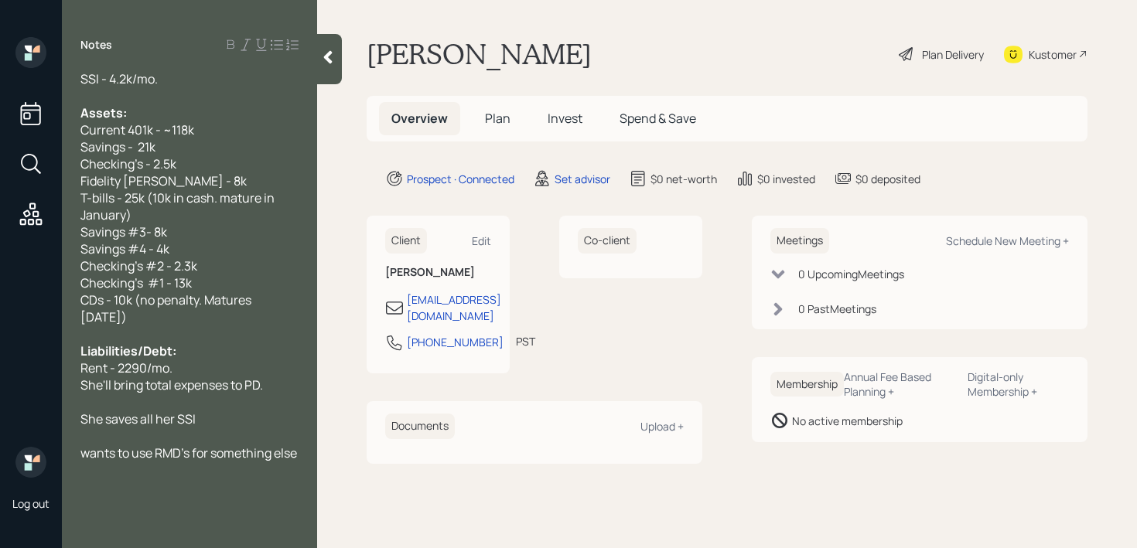
click at [249, 411] on div "She saves all her SSI" at bounding box center [189, 419] width 218 height 17
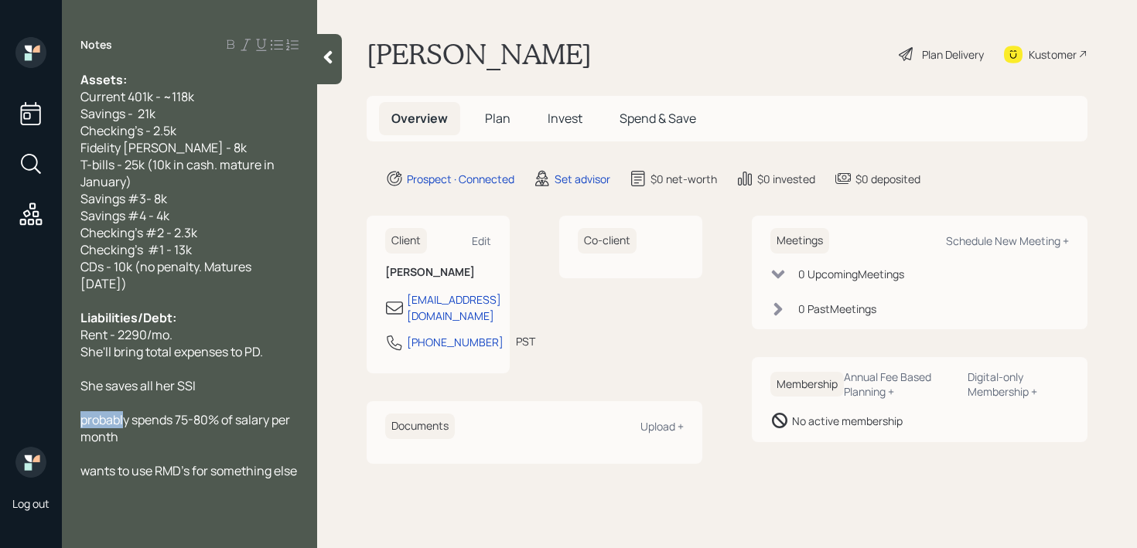
drag, startPoint x: 128, startPoint y: 419, endPoint x: 0, endPoint y: 415, distance: 127.7
click at [0, 415] on div "Log out Notes Age: 73 Working for another 1-2 years Single Cash Flow: Annual In…" at bounding box center [568, 274] width 1137 height 548
click at [162, 424] on span "Her guess is y spends 75-80% of salary per month" at bounding box center [189, 428] width 219 height 34
click at [172, 463] on span "wants to use RMD's for something else" at bounding box center [188, 470] width 217 height 17
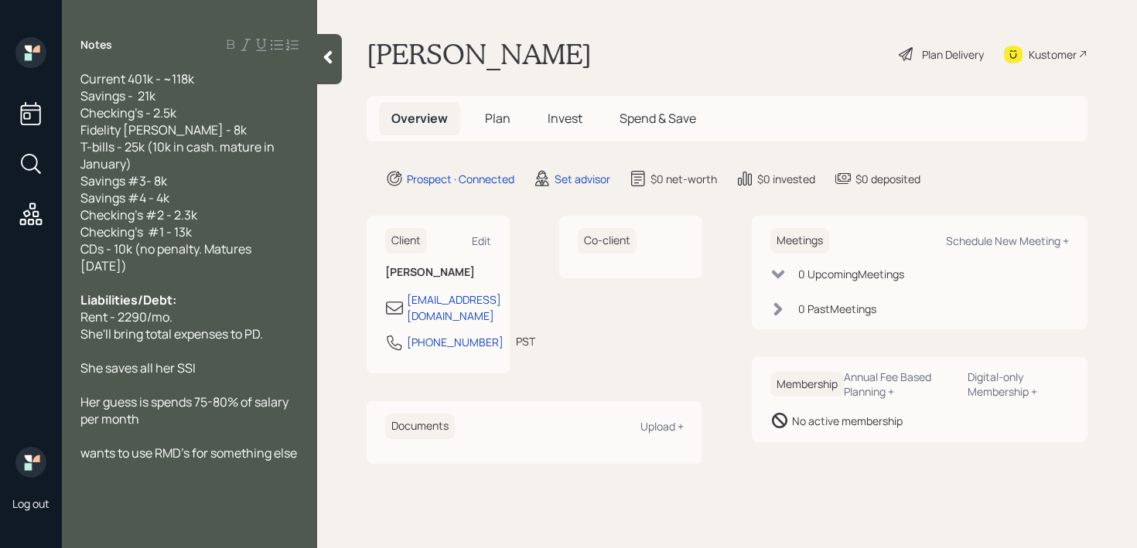
scroll to position [0, 0]
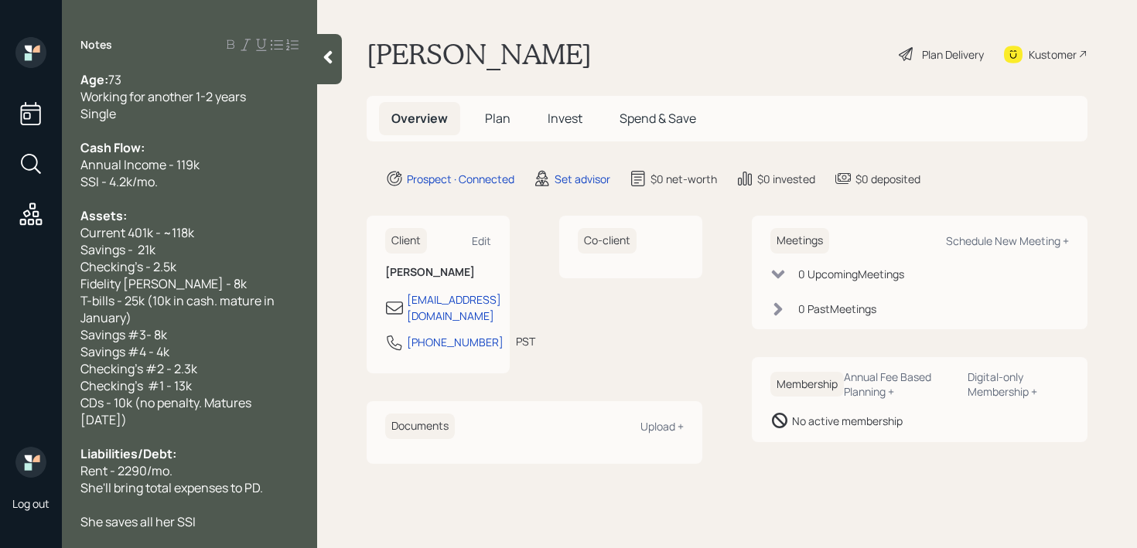
click at [336, 61] on div at bounding box center [329, 59] width 25 height 50
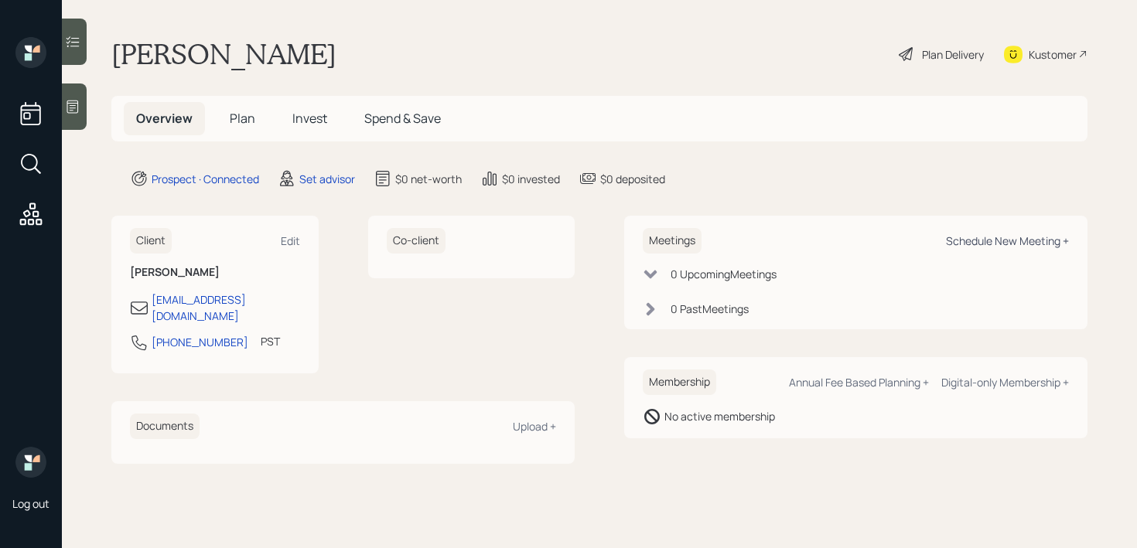
click at [981, 244] on div "Schedule New Meeting +" at bounding box center [1007, 241] width 123 height 15
select select "round-robin"
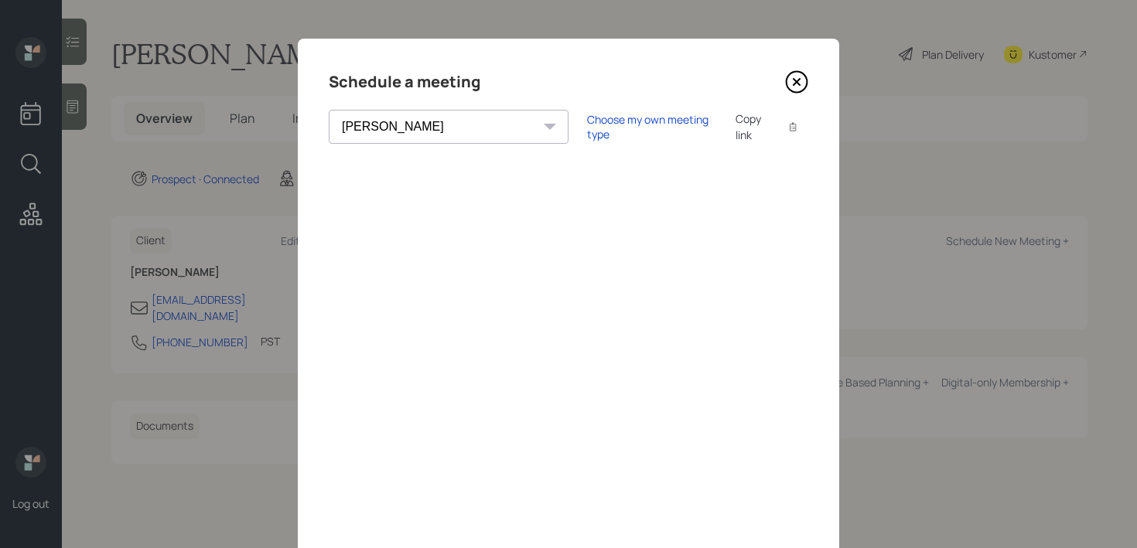
click at [606, 135] on div "Choose my own meeting type Copy link Copy text" at bounding box center [697, 127] width 221 height 32
click at [606, 132] on div "Choose my own meeting type" at bounding box center [652, 126] width 130 height 29
click at [783, 79] on div "Schedule a meeting" at bounding box center [568, 82] width 479 height 25
click at [806, 82] on icon at bounding box center [797, 82] width 21 height 21
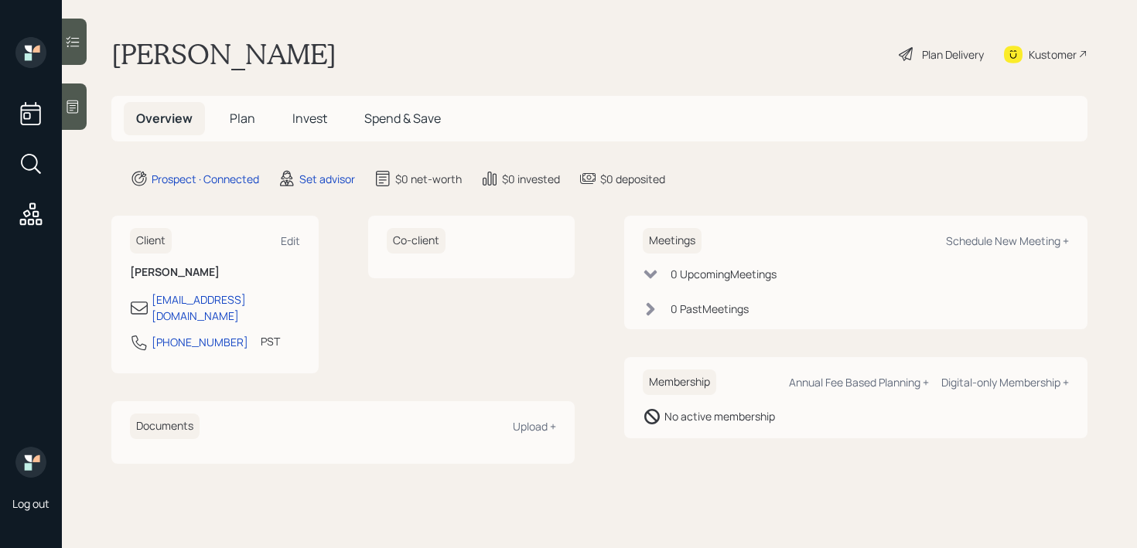
click at [1029, 55] on div "Kustomer" at bounding box center [1053, 54] width 48 height 16
click at [70, 118] on div at bounding box center [74, 107] width 25 height 46
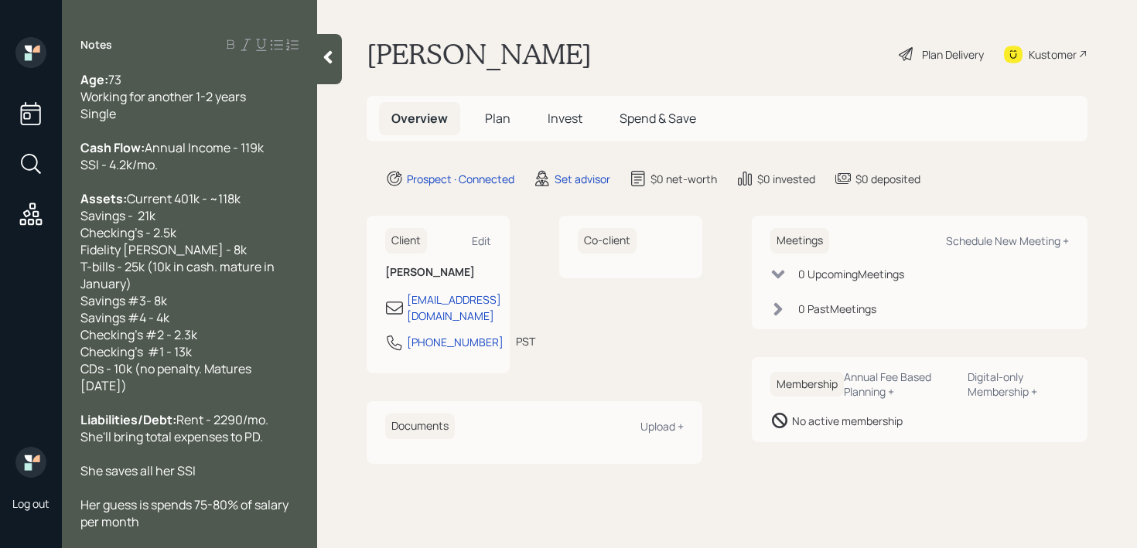
click at [216, 259] on div "Assets: Current 401k - ~118k Savings - 21k Checking's - 2.5k Fidelity Roth IRA …" at bounding box center [189, 292] width 218 height 204
click at [224, 282] on div "Assets: Current 401k - ~118k Savings - 21k Checking's - 2.5k Fidelity Roth IRA …" at bounding box center [189, 292] width 218 height 204
drag, startPoint x: 190, startPoint y: 261, endPoint x: 84, endPoint y: 261, distance: 106.7
click at [84, 261] on div "Assets: Current 401k - ~118k Savings - 21k Checking's - 2.5k Fidelity Roth IRA …" at bounding box center [189, 292] width 218 height 204
click at [146, 252] on span "Current 401k - ~118k Savings - 21k Checking's - 2.5k Fidelity Roth IRA - 8k T-b…" at bounding box center [178, 292] width 196 height 204
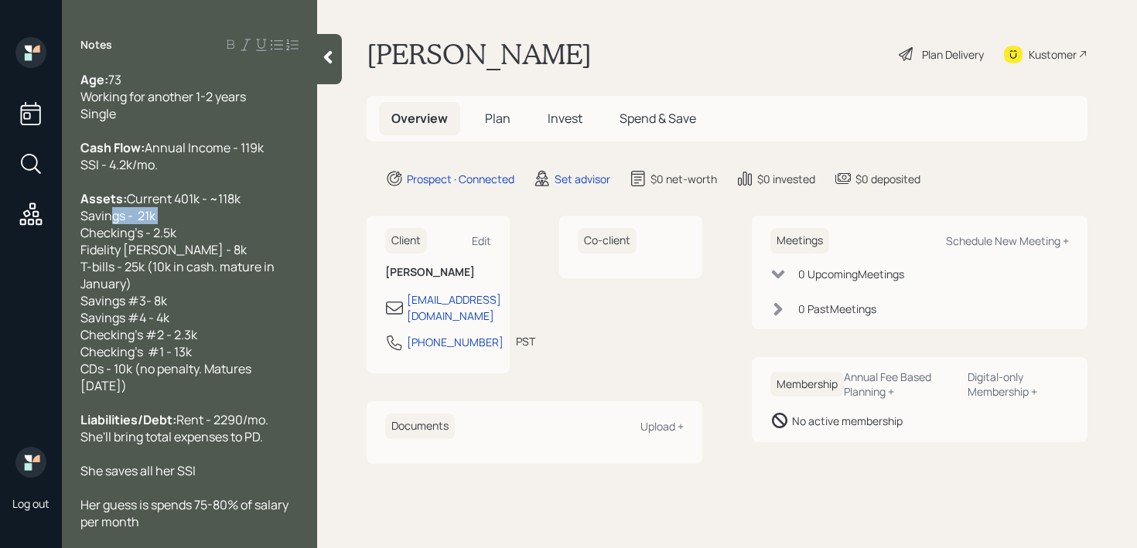
drag, startPoint x: 168, startPoint y: 252, endPoint x: 12, endPoint y: 252, distance: 156.2
click at [12, 252] on div "Log out Notes Age: 73 Working for another 1-2 years Single Cash Flow: Annual In…" at bounding box center [568, 274] width 1137 height 548
copy span "Savings - 21k"
click at [155, 318] on div "Assets: Current 401k - ~118k Checking's - 2.5k Fidelity Roth IRA - 8k T-bills -…" at bounding box center [189, 292] width 218 height 204
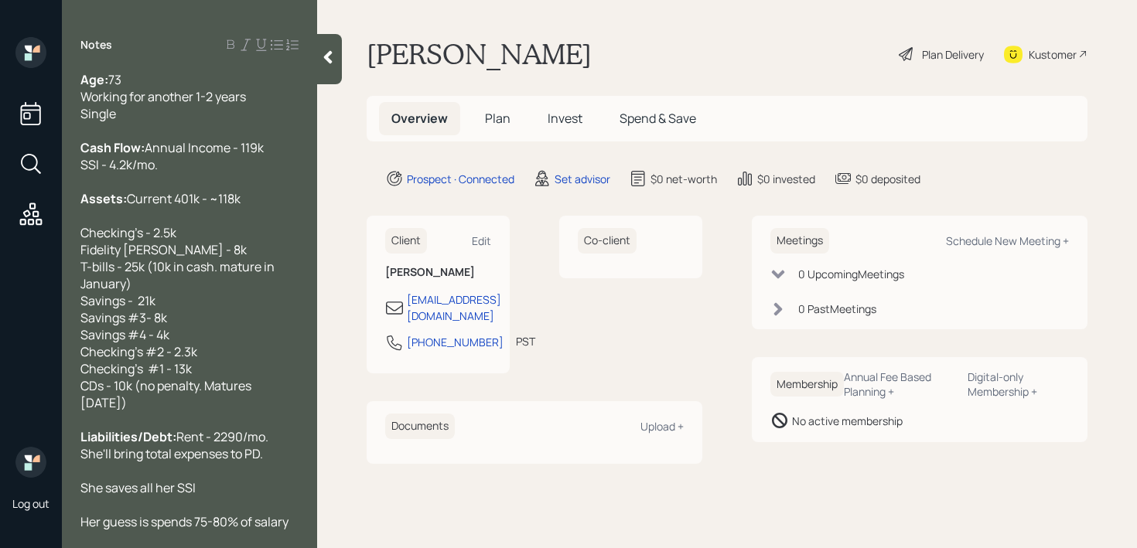
click at [160, 250] on div "Assets: Current 401k - ~118k Checking's - 2.5k Fidelity Roth IRA - 8k T-bills -…" at bounding box center [189, 241] width 218 height 102
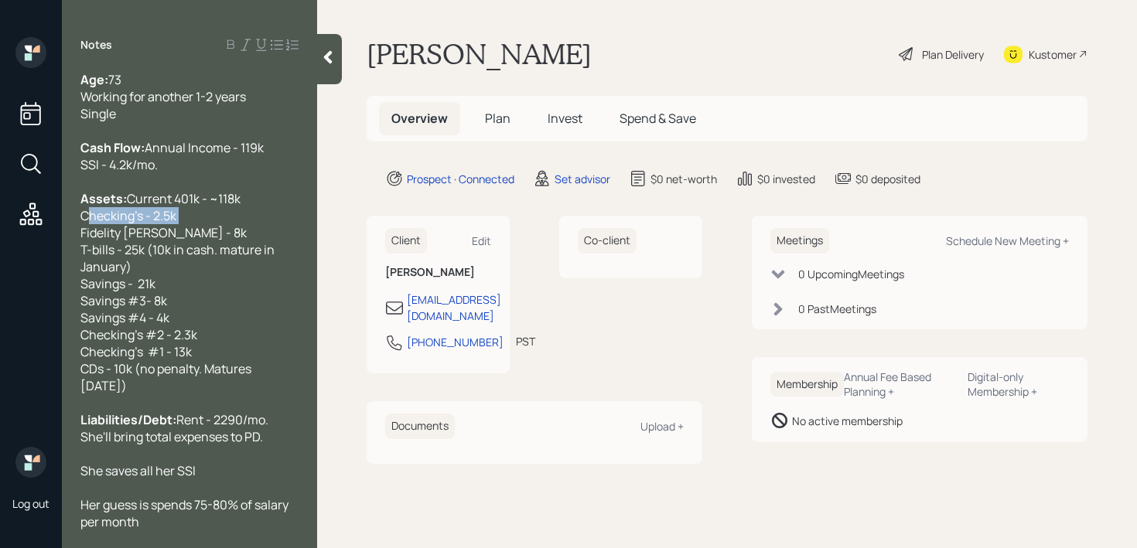
drag, startPoint x: 234, startPoint y: 250, endPoint x: 0, endPoint y: 250, distance: 234.3
click at [0, 250] on div "Log out Notes Age: 73 Working for another 1-2 years Single Cash Flow: Annual In…" at bounding box center [568, 274] width 1137 height 548
copy span "Checking's - 2.5k"
click at [164, 370] on span "Savings - 21k Savings #3- 8k Savings #4 - 4k Checking's #2 - 2.3k Checking's #1…" at bounding box center [166, 334] width 173 height 119
click at [163, 390] on span "Savings - 21k Savings #3- 8k Savings #4 - 4k Checking's #1 - 2.3k Checking's #1…" at bounding box center [166, 334] width 173 height 119
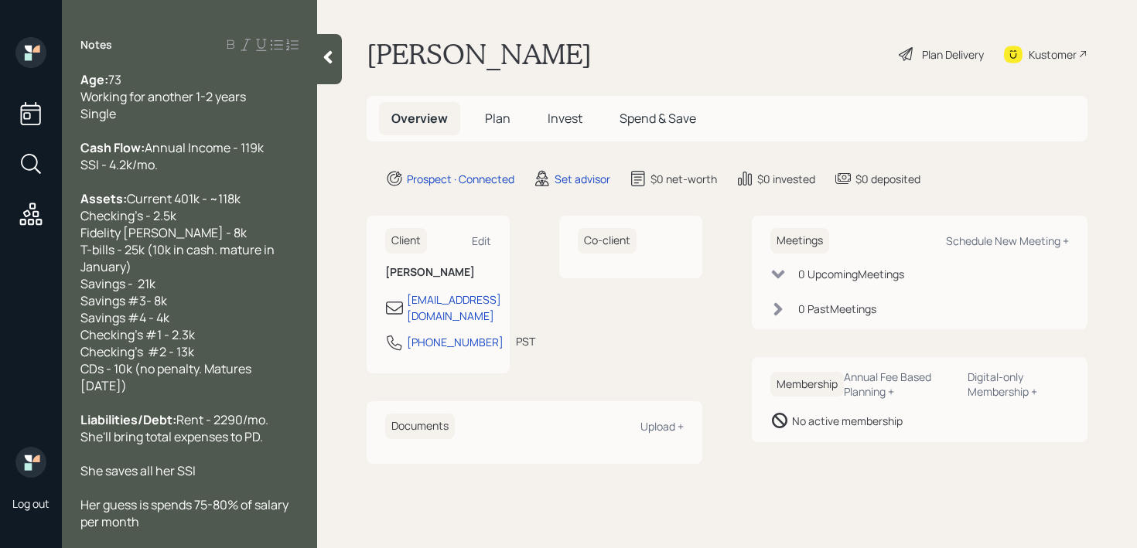
click at [197, 391] on div "Savings - 21k Savings #3- 8k Savings #4 - 4k Checking's #1 - 2.3k Checking's #2…" at bounding box center [189, 334] width 218 height 119
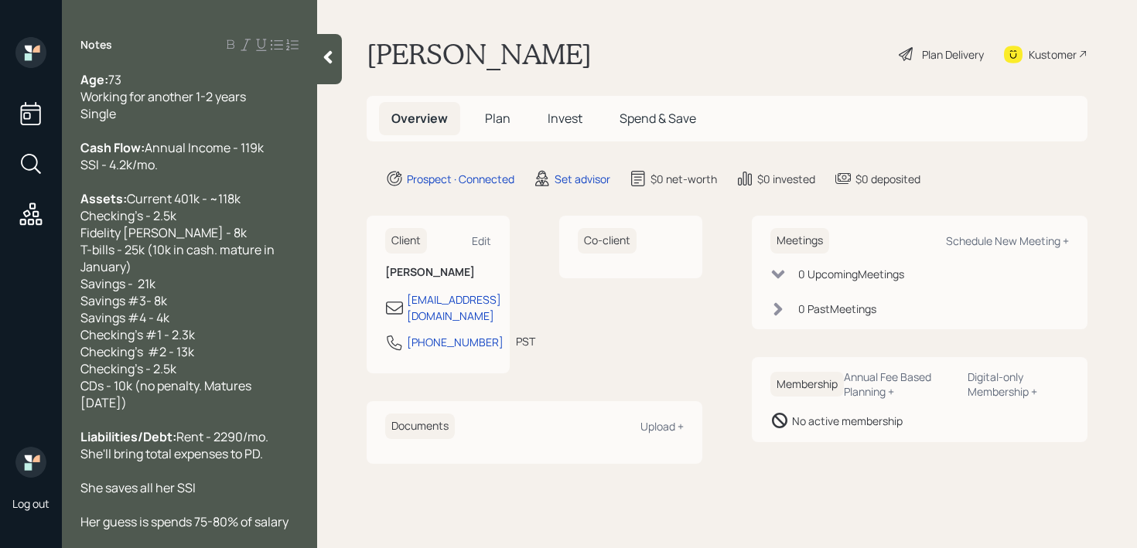
click at [162, 360] on span "Savings - 21k Savings #3- 8k Savings #4 - 4k Checking's #1 - 2.3k Checking's #2…" at bounding box center [137, 317] width 114 height 85
click at [152, 407] on span "Checking's - 2.5k CDs - 10k (no penalty. Matures June 2026)" at bounding box center [166, 385] width 173 height 51
click at [159, 360] on span "Savings - 21k Savings #3- 8k Savings #4 - 4k Checking's # - 2.3k Checking's #2 …" at bounding box center [137, 317] width 114 height 85
click at [241, 275] on div "Assets: Current 401k - ~118k Checking's - 2.5k Fidelity Roth IRA - 8k T-bills -…" at bounding box center [189, 232] width 218 height 85
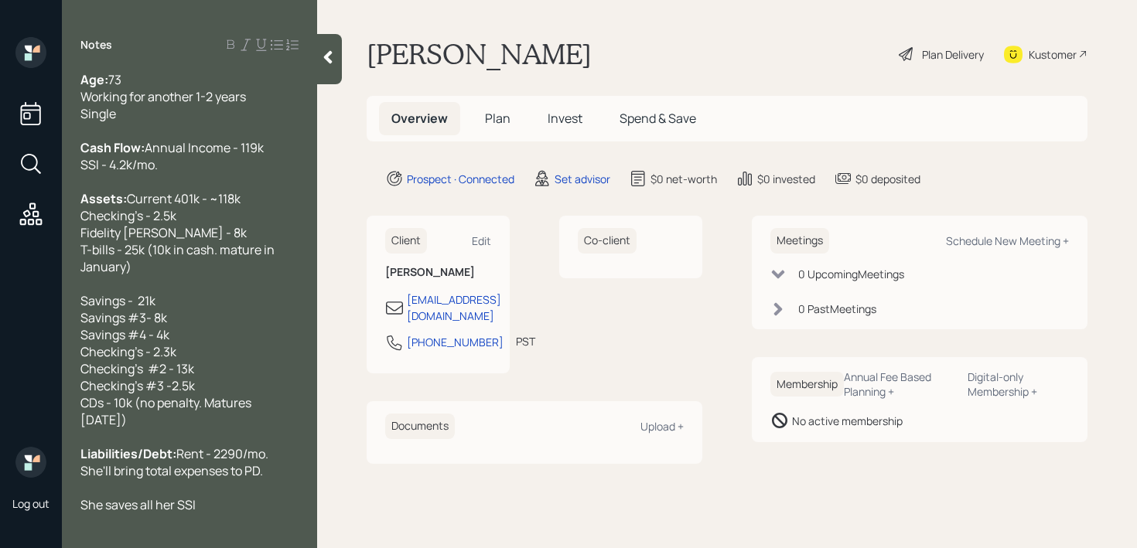
click at [126, 275] on span "Current 401k - ~118k Checking's - 2.5k Fidelity Roth IRA - 8k T-bills - 25k (10…" at bounding box center [178, 232] width 196 height 85
click at [224, 224] on div "Assets: Current 401k - ~118k Checking's - 2.5k Fidelity Roth IRA - 8k T-bills -…" at bounding box center [189, 232] width 218 height 85
click at [224, 229] on div "Assets: Current 401k - ~118k Checking's - 2.5k Fidelity Roth IRA - 8k T-bills -…" at bounding box center [189, 232] width 218 height 85
drag, startPoint x: 206, startPoint y: 251, endPoint x: 0, endPoint y: 251, distance: 205.7
click at [0, 251] on div "Log out Notes Age: 73 Working for another 1-2 years Single Cash Flow: Annual In…" at bounding box center [568, 274] width 1137 height 548
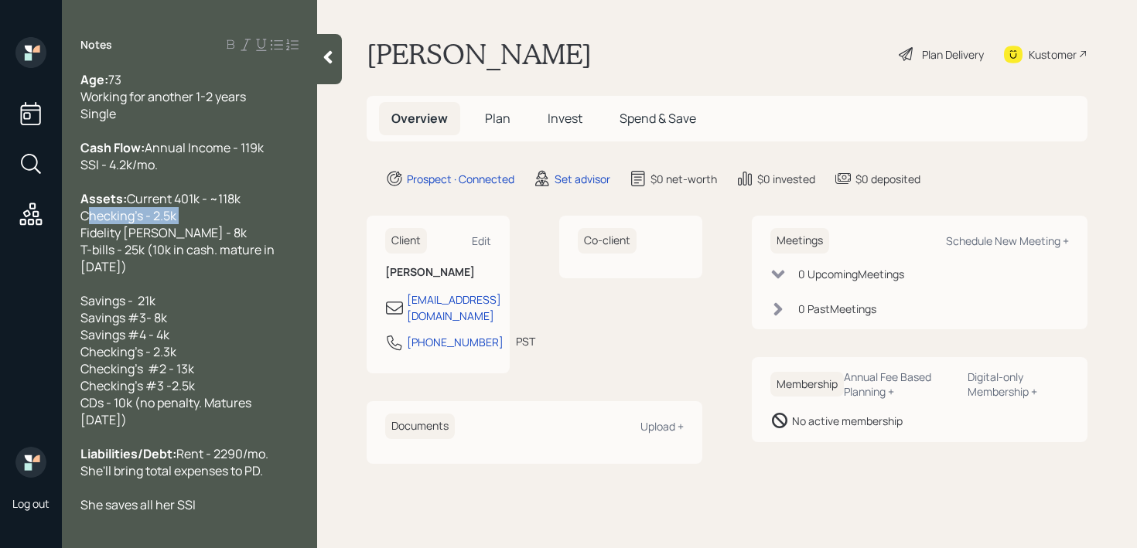
copy span "Checking's - 2.5k"
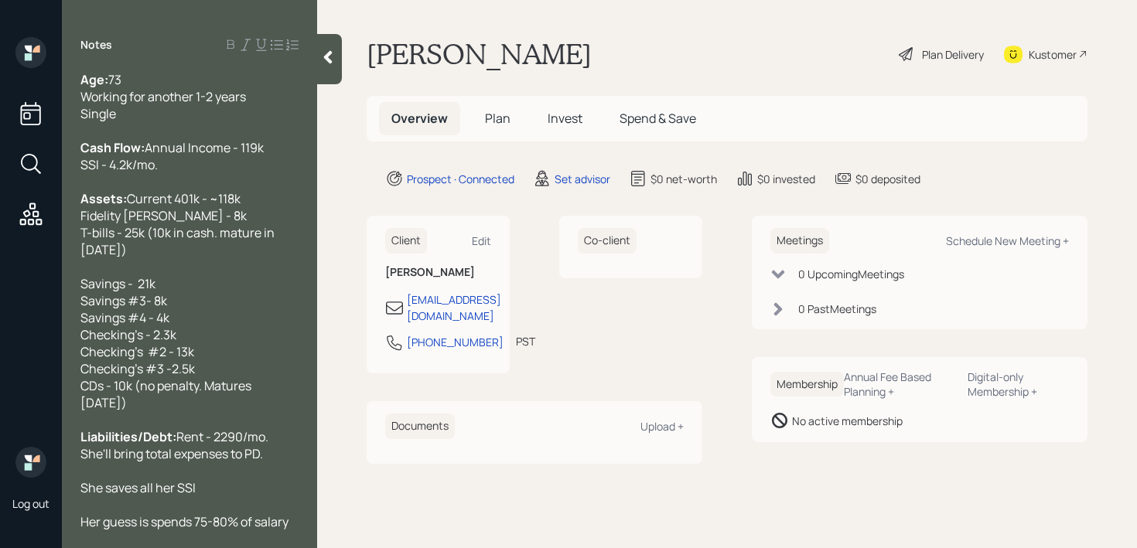
click at [220, 247] on div "Assets: Current 401k - ~118k Fidelity Roth IRA - 8k T-bills - 25k (10k in cash.…" at bounding box center [189, 224] width 218 height 68
click at [203, 275] on div at bounding box center [189, 266] width 218 height 17
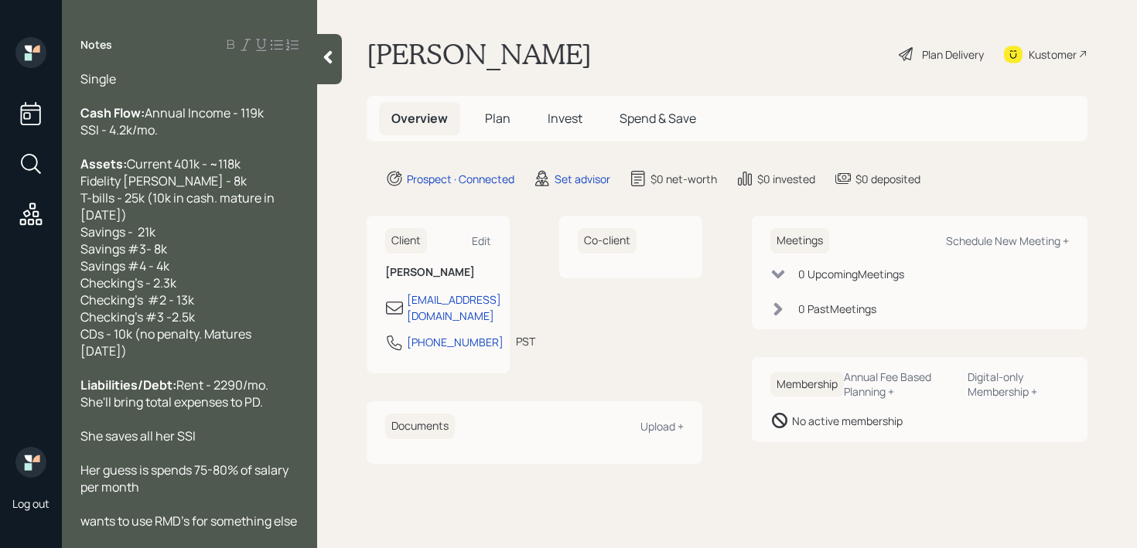
scroll to position [102, 0]
click at [225, 428] on div "She saves all her SSI" at bounding box center [189, 436] width 218 height 17
click at [145, 519] on div "wants to use RMD's for something else" at bounding box center [189, 521] width 218 height 17
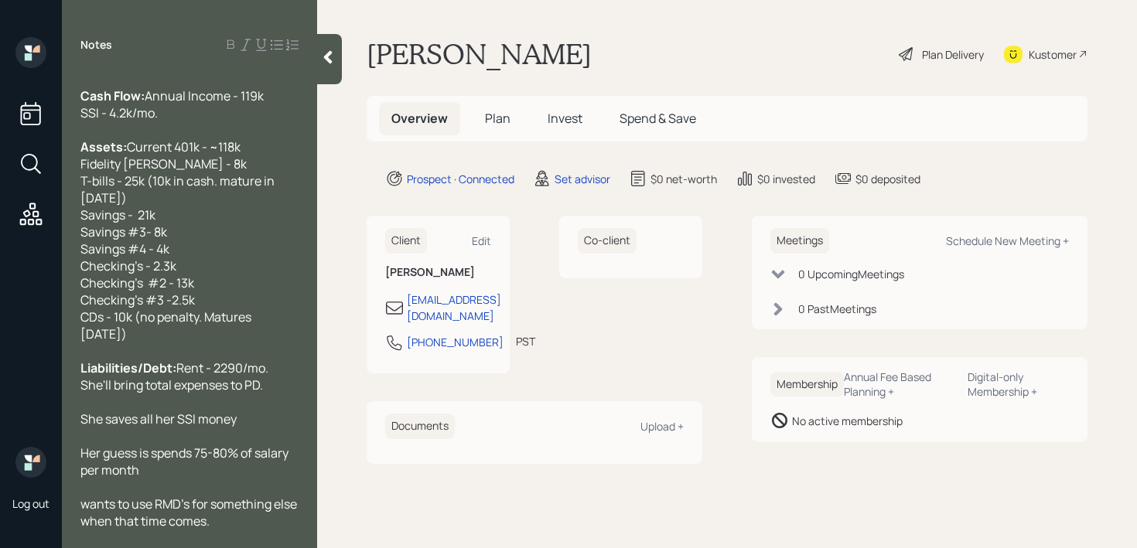
click at [289, 376] on div "Liabilities/Debt: Rent - 2290/mo. She'll bring total expenses to PD." at bounding box center [189, 377] width 218 height 34
click at [287, 382] on div "Liabilities/Debt: Rent - 2290/mo. She'll bring total expenses to PD." at bounding box center [189, 377] width 218 height 34
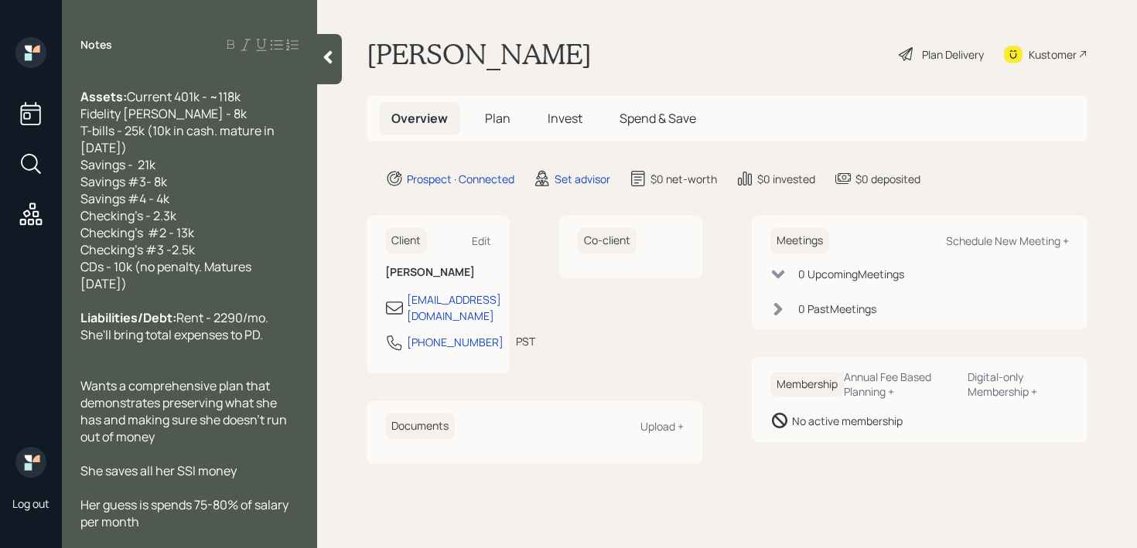
scroll to position [204, 0]
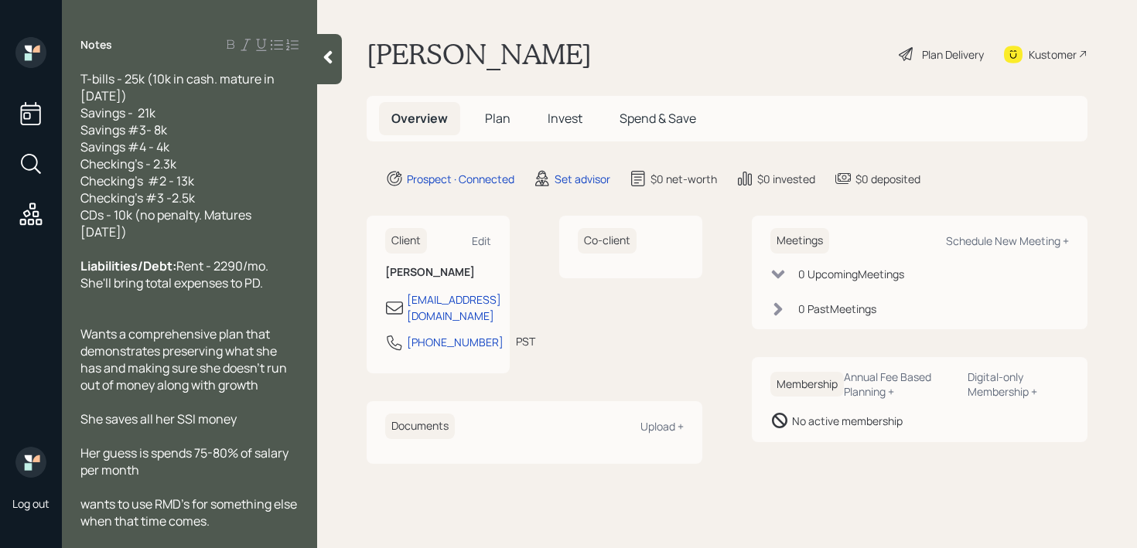
click at [226, 408] on div at bounding box center [189, 402] width 218 height 17
drag, startPoint x: 247, startPoint y: 411, endPoint x: 80, endPoint y: 410, distance: 167.0
click at [82, 411] on div "She saves all her SSI money" at bounding box center [189, 419] width 218 height 17
click at [147, 439] on div at bounding box center [189, 436] width 218 height 17
click at [179, 471] on div "Her guess is spends 75-80% of salary per month" at bounding box center [189, 462] width 218 height 34
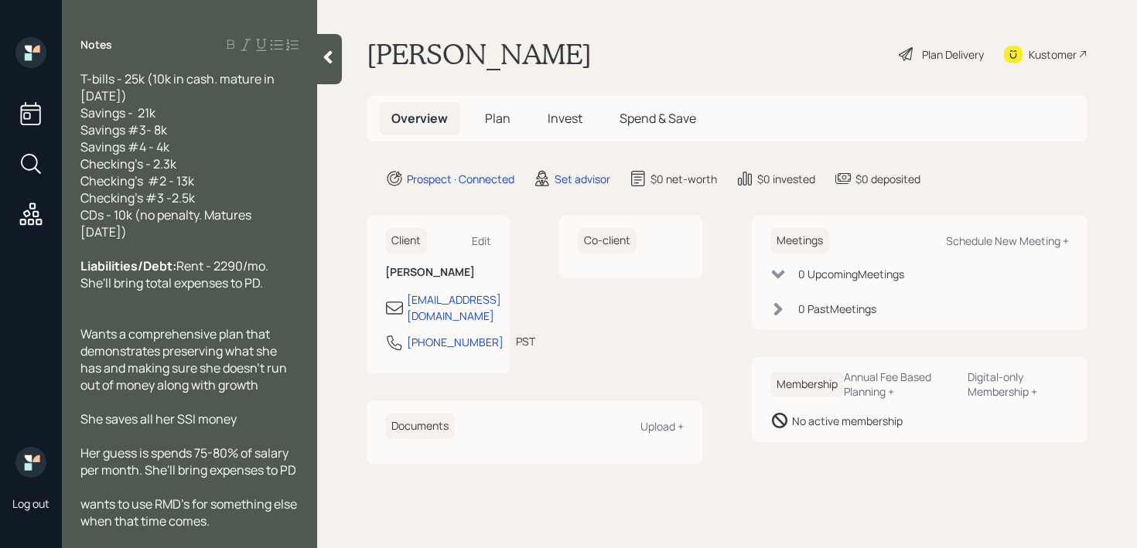
click at [296, 285] on div "Liabilities/Debt: Rent - 2290/mo. She'll bring total expenses to PD." at bounding box center [189, 275] width 218 height 34
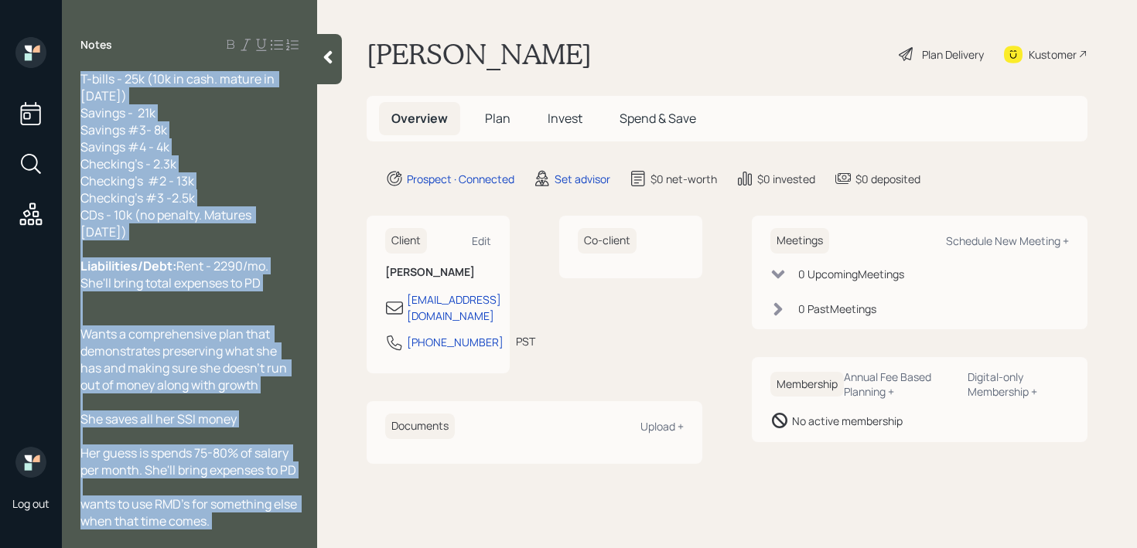
drag, startPoint x: 308, startPoint y: 469, endPoint x: 89, endPoint y: 480, distance: 219.2
click at [89, 480] on div "Age: 73 Working for another 1-2 years Single Cash Flow: Annual Income - 119k SS…" at bounding box center [189, 300] width 255 height 459
click at [89, 480] on div at bounding box center [189, 487] width 218 height 17
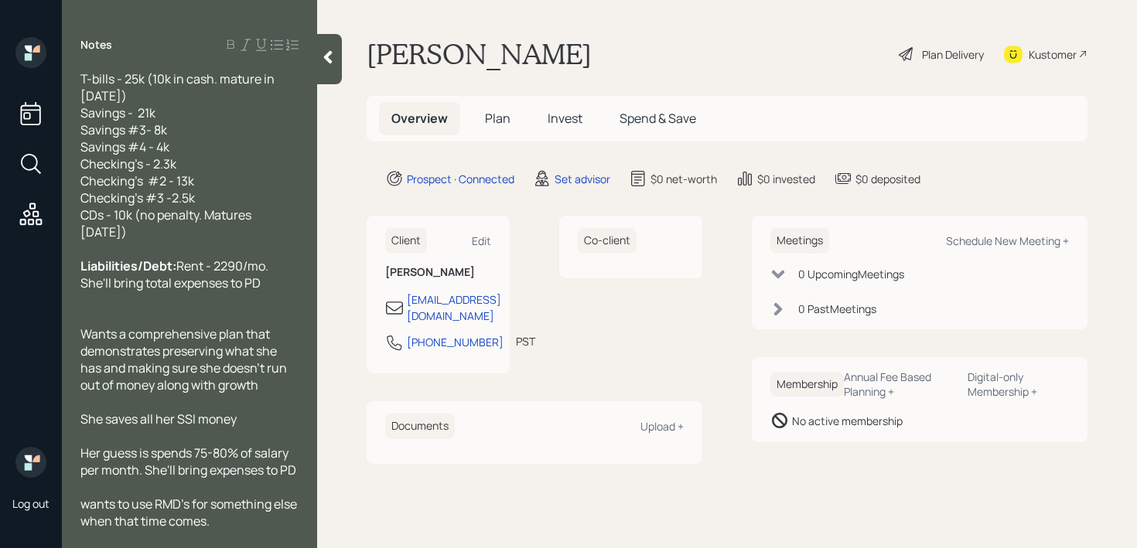
click at [198, 480] on div at bounding box center [189, 487] width 218 height 17
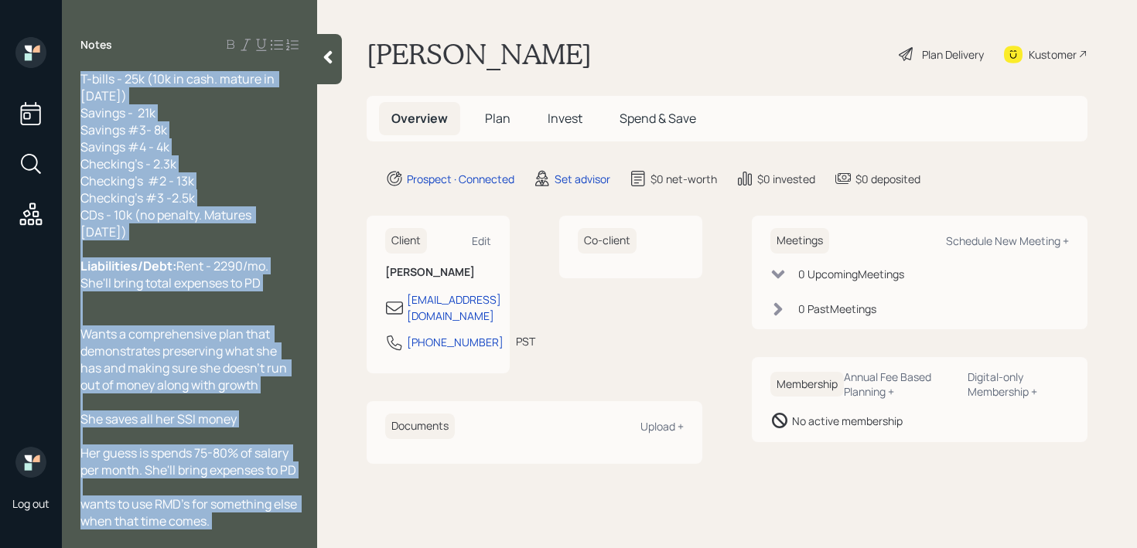
drag, startPoint x: 302, startPoint y: 475, endPoint x: 157, endPoint y: 475, distance: 145.4
click at [157, 475] on div "Age: 73 Working for another 1-2 years Single Cash Flow: Annual Income - 119k SS…" at bounding box center [189, 300] width 255 height 459
click at [157, 475] on span "Her guess is spends 75-80% of salary per month. She'll bring expenses to PD" at bounding box center [188, 462] width 216 height 34
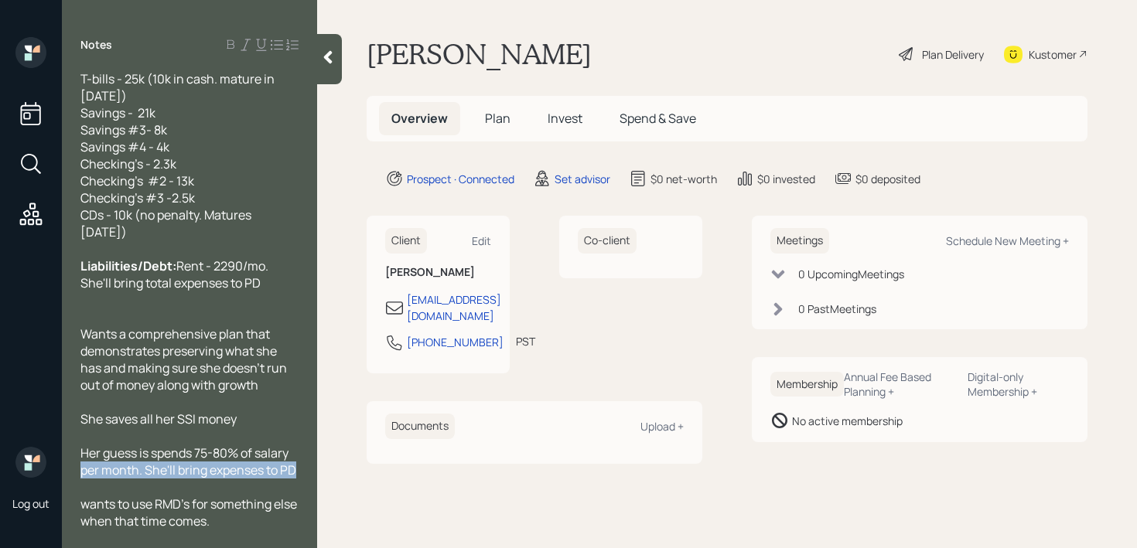
drag, startPoint x: 298, startPoint y: 469, endPoint x: 33, endPoint y: 469, distance: 264.5
click at [33, 469] on div "Log out Notes Age: 73 Working for another 1-2 years Single Cash Flow: Annual In…" at bounding box center [568, 274] width 1137 height 548
click at [256, 530] on div "Notes Age: 73 Working for another 1-2 years Single Cash Flow: Annual Income - 1…" at bounding box center [189, 274] width 255 height 548
click at [255, 521] on div "wants to use RMD's for something else when that time comes." at bounding box center [189, 513] width 218 height 34
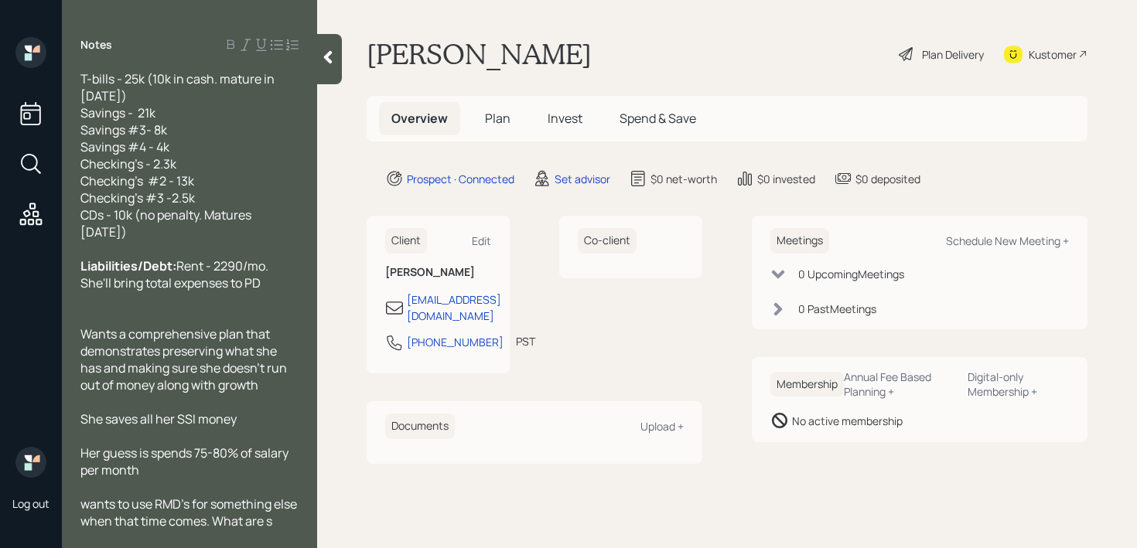
scroll to position [221, 0]
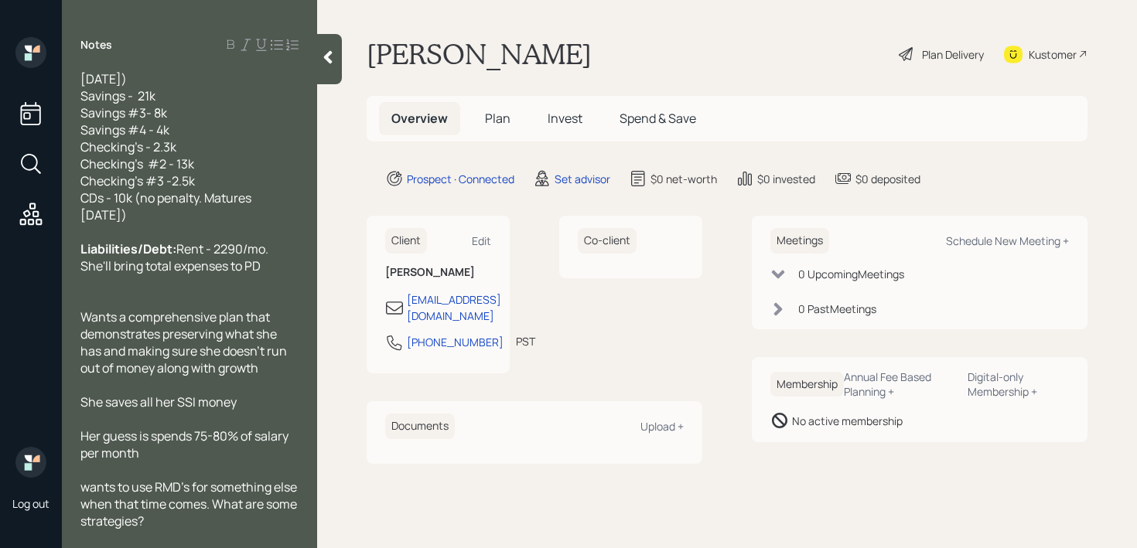
click at [90, 489] on span "wants to use RMD's for something else when that time comes. What are some strat…" at bounding box center [189, 504] width 219 height 51
click at [324, 67] on div at bounding box center [329, 59] width 25 height 50
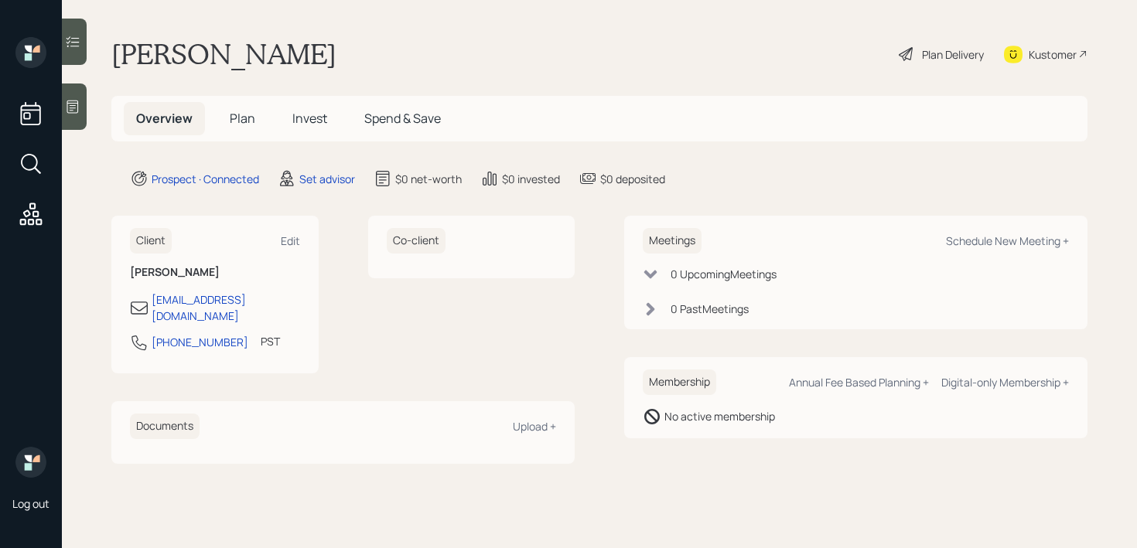
click at [500, 66] on div "Nancy Grant Plan Delivery Kustomer" at bounding box center [599, 54] width 976 height 34
